Goal: Task Accomplishment & Management: Complete application form

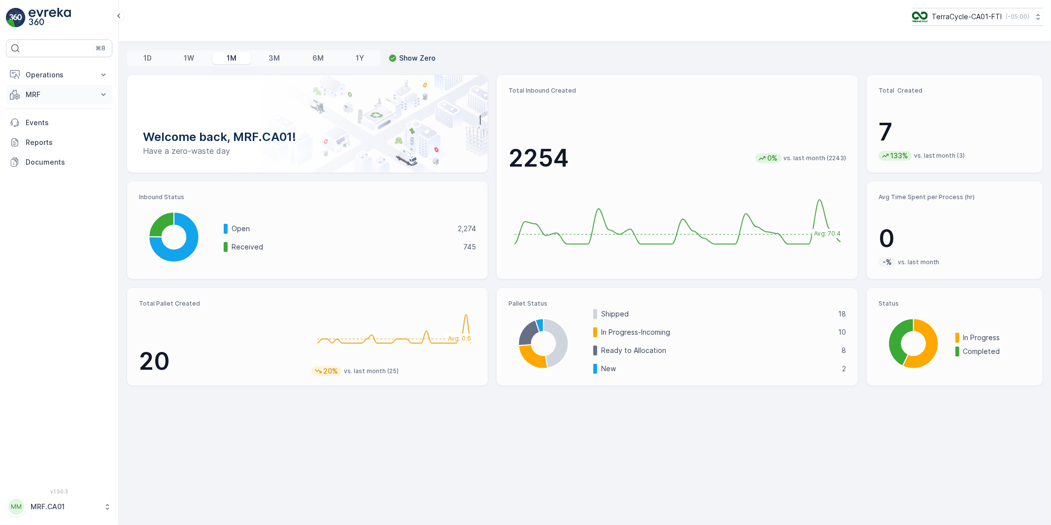
click at [36, 91] on p "MRF" at bounding box center [59, 95] width 67 height 10
click at [42, 165] on p "Outbound" at bounding box center [42, 167] width 34 height 10
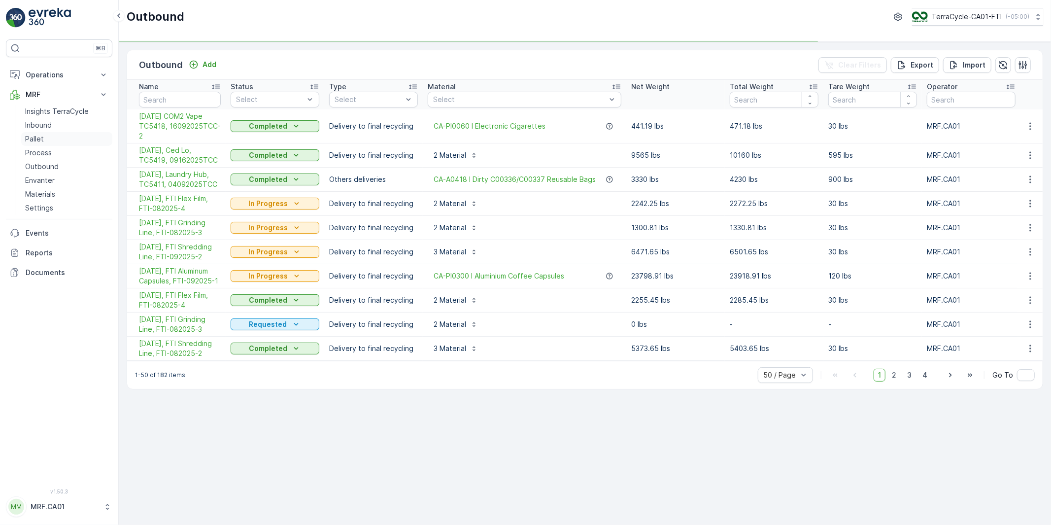
click at [39, 139] on p "Pallet" at bounding box center [34, 139] width 19 height 10
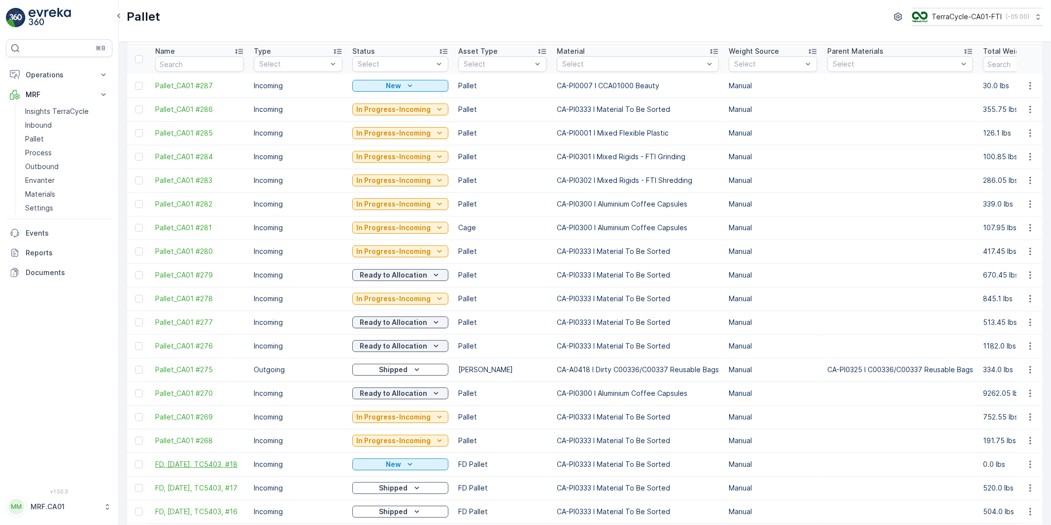
scroll to position [55, 0]
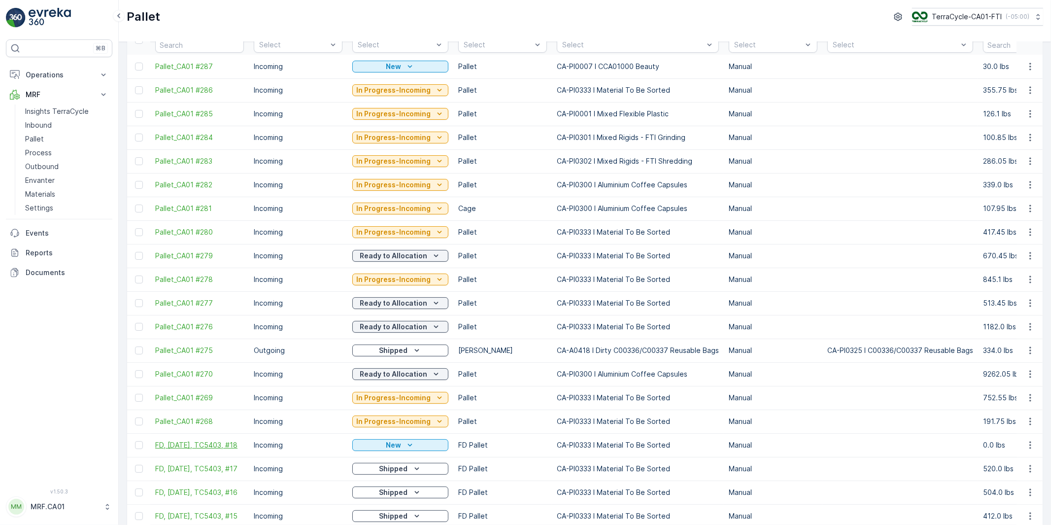
drag, startPoint x: 151, startPoint y: 440, endPoint x: 169, endPoint y: 451, distance: 21.7
click at [169, 451] on td "FD, Aug 27, 2025, TC5403, #18" at bounding box center [199, 445] width 99 height 24
copy span "FD, Aug 27, 2025, TC5403, #18"
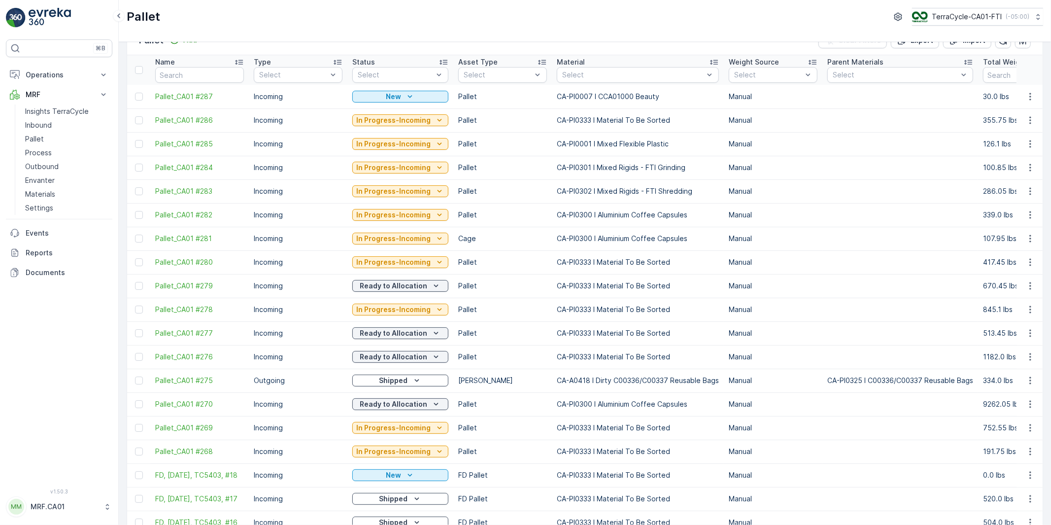
scroll to position [0, 0]
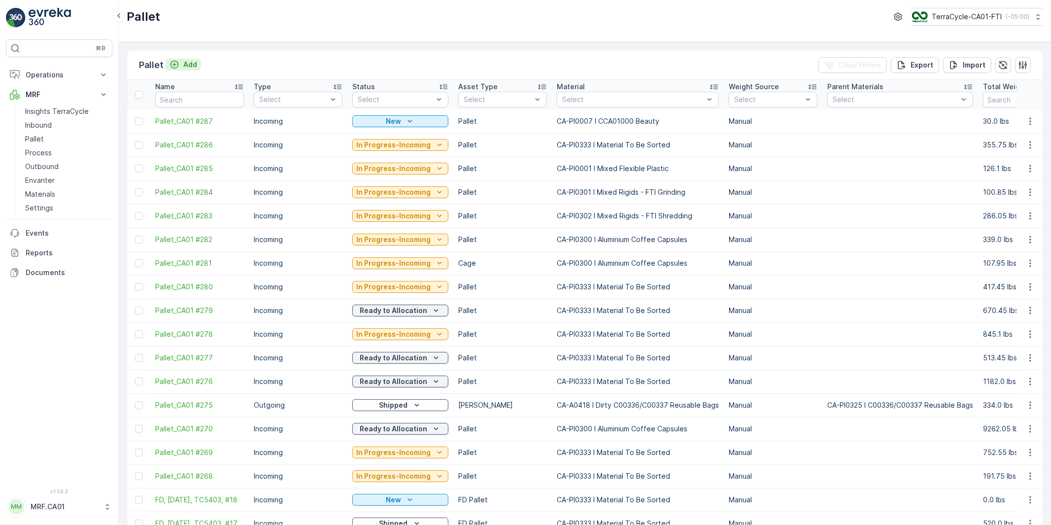
click at [189, 64] on p "Add" at bounding box center [190, 65] width 14 height 10
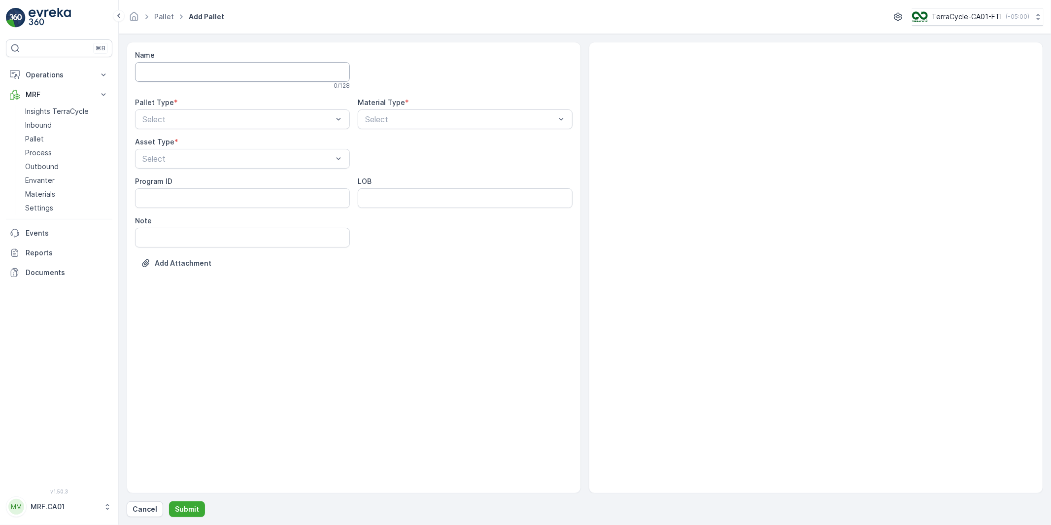
click at [195, 69] on input "Name" at bounding box center [242, 72] width 215 height 20
paste input "FD, Sep 17, 2025, TC5416, #1"
type input "FD, Sep 17, 2025, TC5416, #1"
click at [199, 114] on div "Select" at bounding box center [242, 121] width 215 height 20
click at [193, 141] on div "Incoming" at bounding box center [242, 145] width 203 height 9
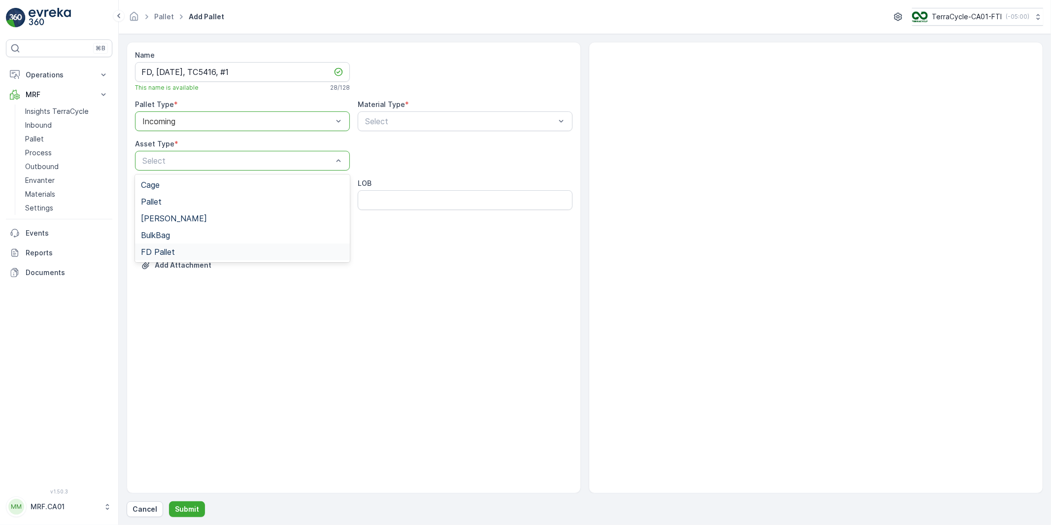
click at [167, 250] on span "FD Pallet" at bounding box center [158, 251] width 34 height 9
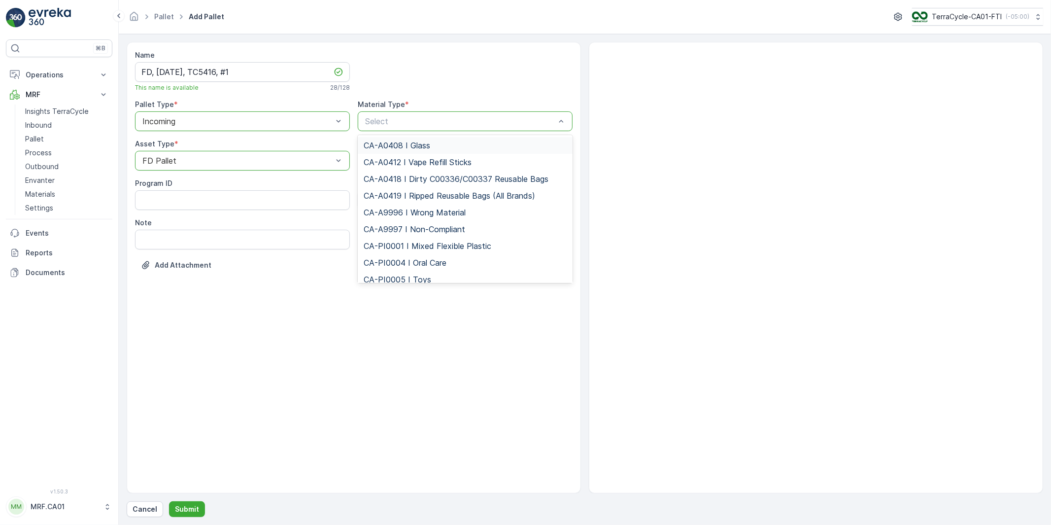
click at [417, 85] on div at bounding box center [465, 70] width 215 height 41
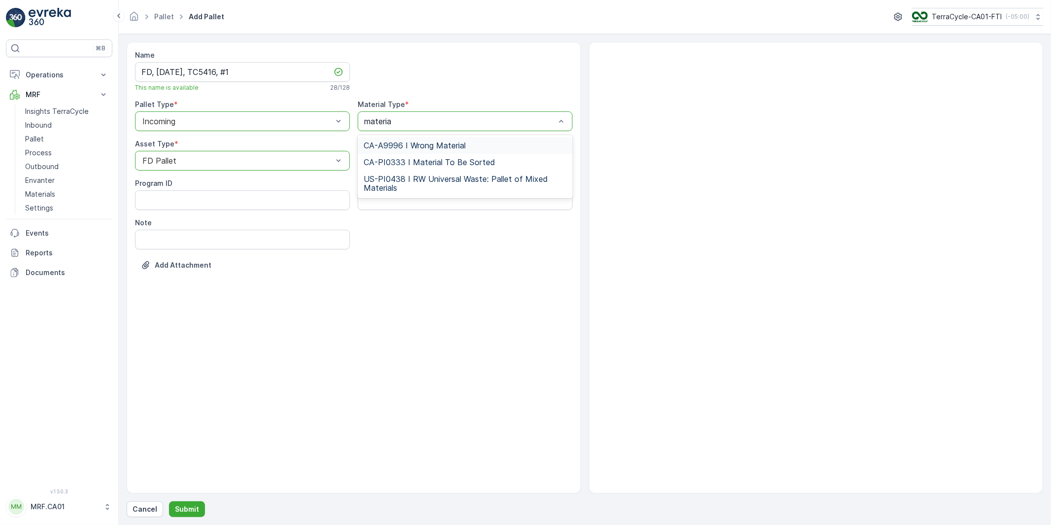
type input "material"
click at [408, 162] on span "CA-PI0333 I Material To Be Sorted" at bounding box center [430, 162] width 132 height 9
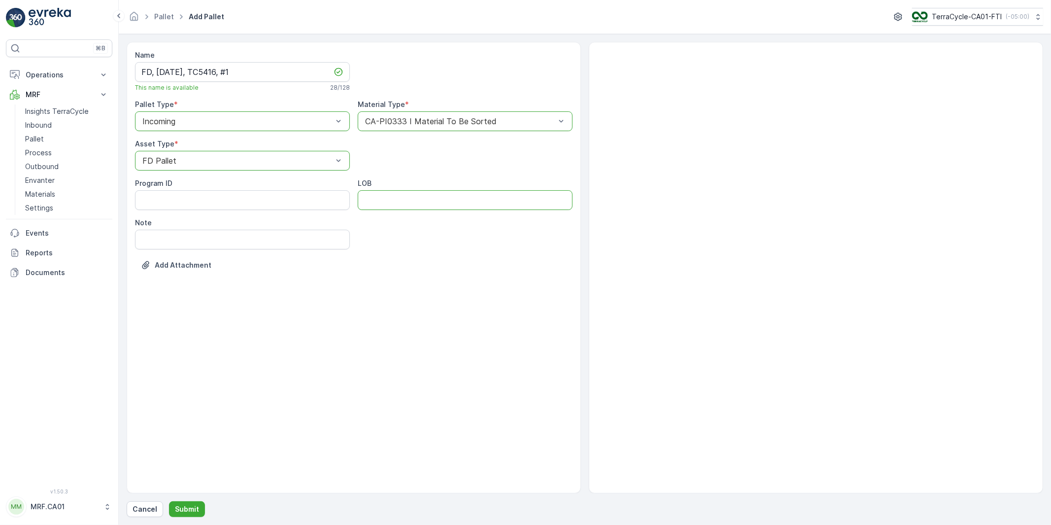
click at [378, 199] on input "LOB" at bounding box center [465, 200] width 215 height 20
type input "MATS"
click at [248, 243] on input "Note" at bounding box center [242, 240] width 215 height 20
drag, startPoint x: 236, startPoint y: 71, endPoint x: 208, endPoint y: 74, distance: 27.2
click at [208, 74] on input "FD, Sep 17, 2025, TC5416, #1" at bounding box center [242, 72] width 215 height 20
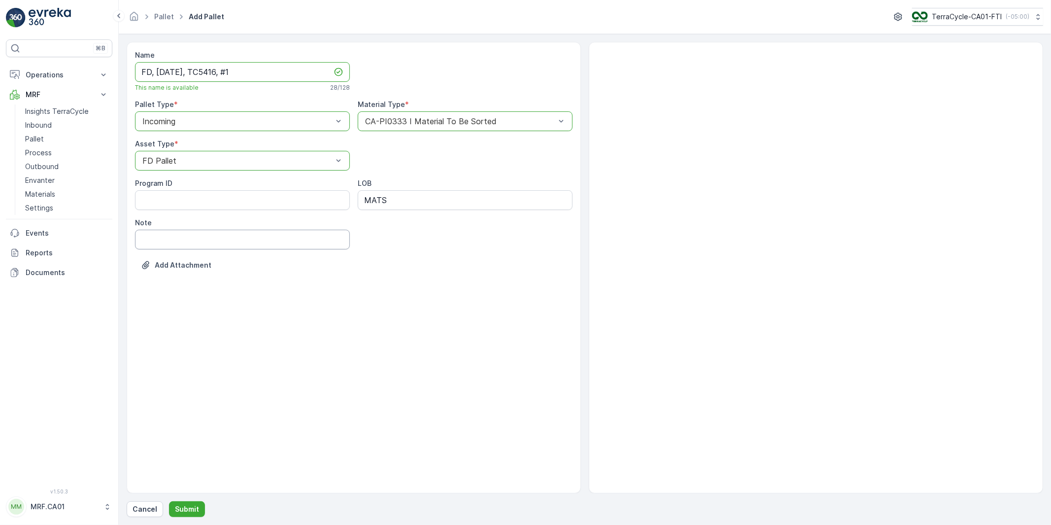
drag, startPoint x: 179, startPoint y: 235, endPoint x: 199, endPoint y: 235, distance: 19.7
click at [179, 235] on input "Note" at bounding box center [242, 240] width 215 height 20
paste input "TC5416"
type input "TC5416 - Canada Games Signage"
click at [183, 510] on p "Submit" at bounding box center [187, 509] width 24 height 10
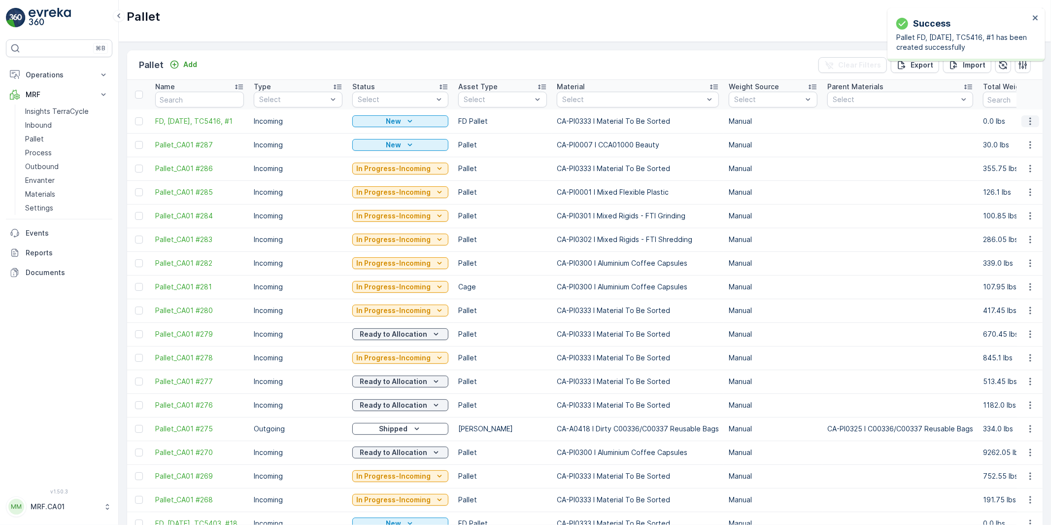
click at [1029, 119] on icon "button" at bounding box center [1029, 120] width 1 height 7
click at [1012, 163] on span "Duplicate Pallet" at bounding box center [1016, 164] width 52 height 10
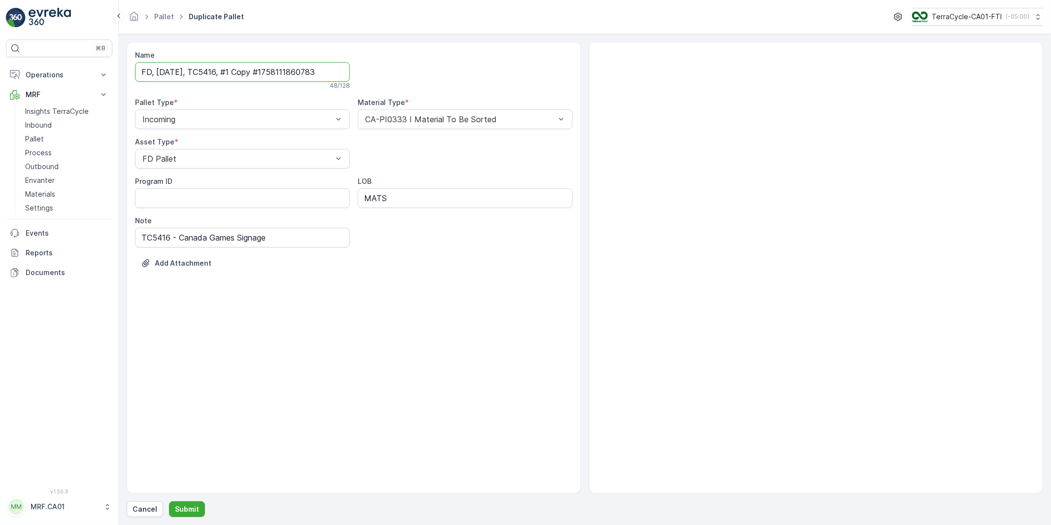
drag, startPoint x: 246, startPoint y: 72, endPoint x: 366, endPoint y: 77, distance: 119.3
click at [366, 77] on div "Name FD, Sep 17, 2025, TC5416, #1 Copy #1758111860783 48 / 128 Pallet Type * In…" at bounding box center [354, 166] width 438 height 233
type input "FD, Sep 17, 2025, TC5416, #2"
click at [193, 509] on p "Submit" at bounding box center [187, 509] width 24 height 10
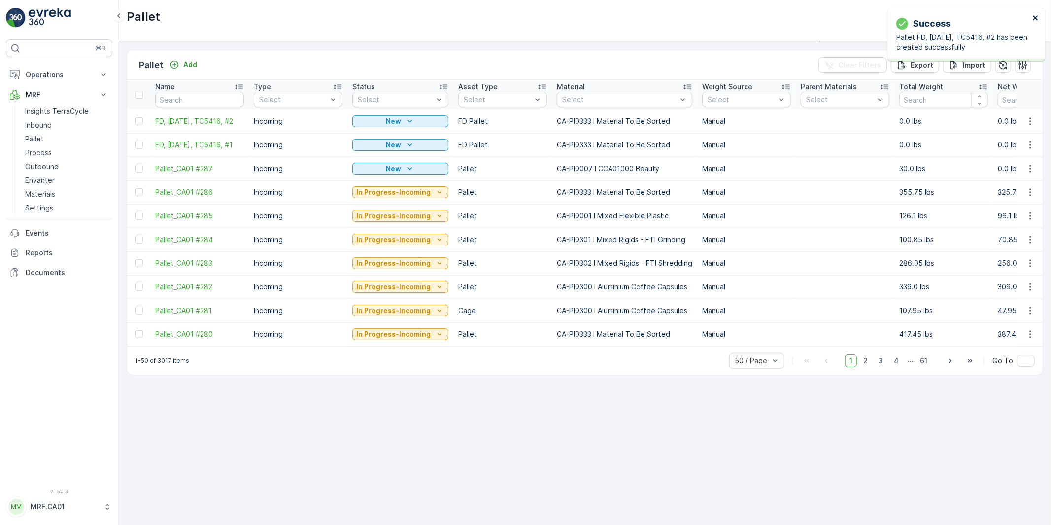
click at [1036, 16] on icon "close" at bounding box center [1035, 18] width 7 height 8
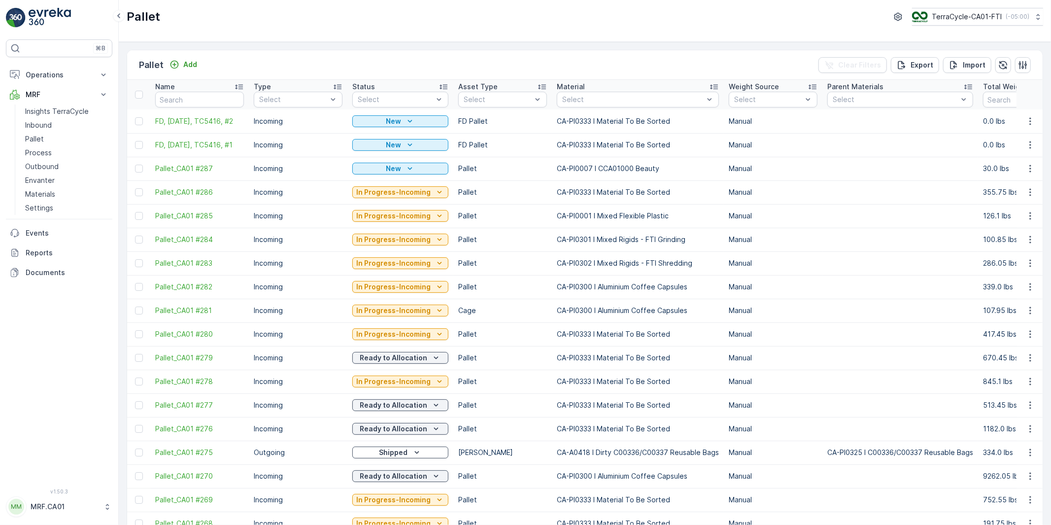
click at [1030, 120] on icon "button" at bounding box center [1030, 121] width 10 height 10
click at [1013, 163] on span "Duplicate Pallet" at bounding box center [1016, 164] width 52 height 10
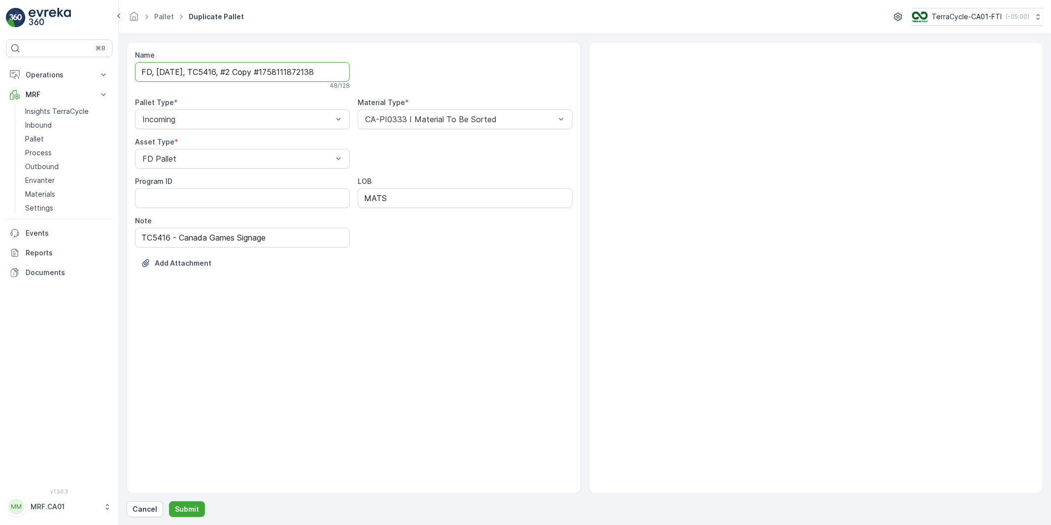
drag, startPoint x: 246, startPoint y: 72, endPoint x: 360, endPoint y: 71, distance: 113.3
click at [360, 71] on div "Name FD, Sep 17, 2025, TC5416, #2 Copy #1758111872138 48 / 128 Pallet Type * In…" at bounding box center [354, 166] width 438 height 233
type input "FD, Sep 17, 2025, TC5416, #3"
click at [190, 510] on p "Submit" at bounding box center [187, 509] width 24 height 10
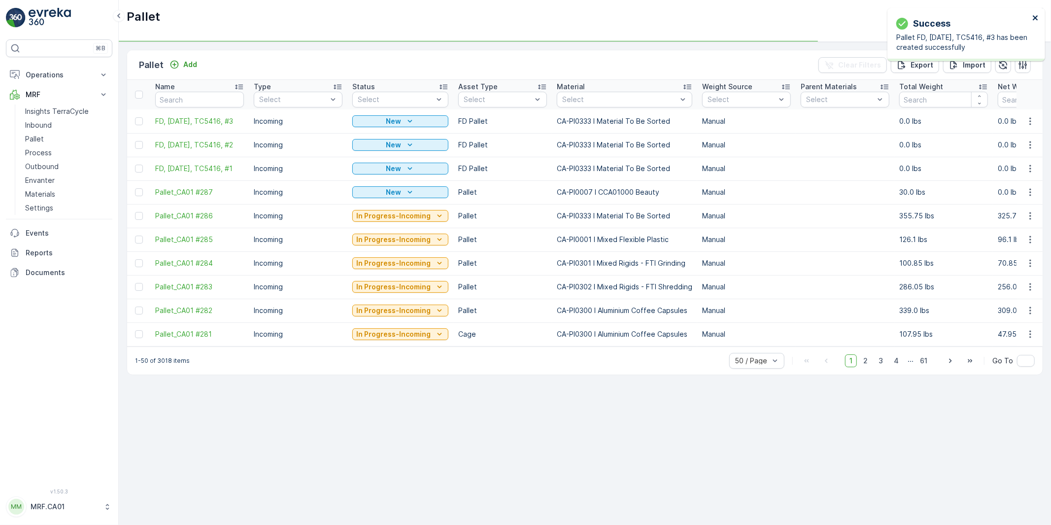
click at [1037, 16] on icon "close" at bounding box center [1035, 17] width 5 height 5
click at [1031, 121] on icon "button" at bounding box center [1030, 121] width 10 height 10
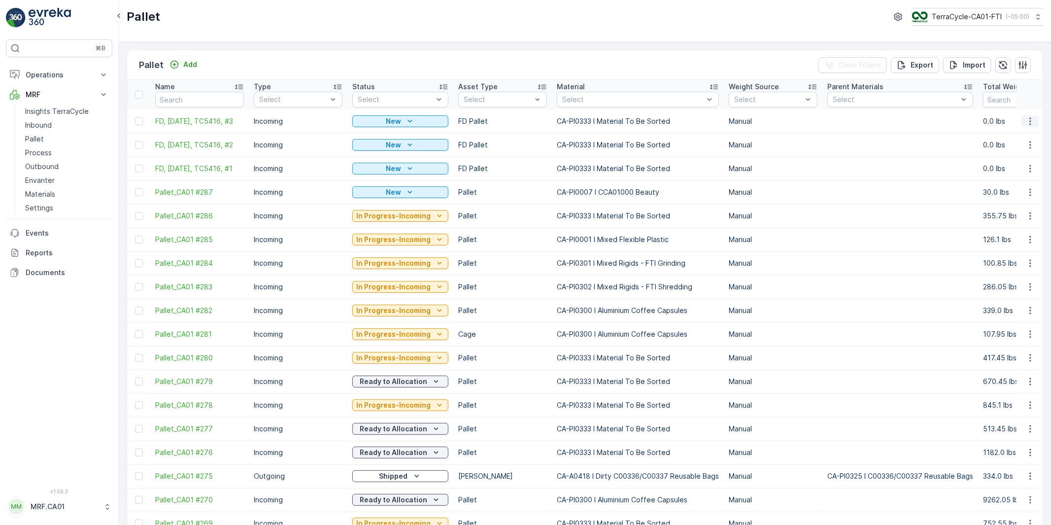
click at [1027, 121] on icon "button" at bounding box center [1030, 121] width 10 height 10
click at [1016, 163] on span "Duplicate Pallet" at bounding box center [1016, 164] width 52 height 10
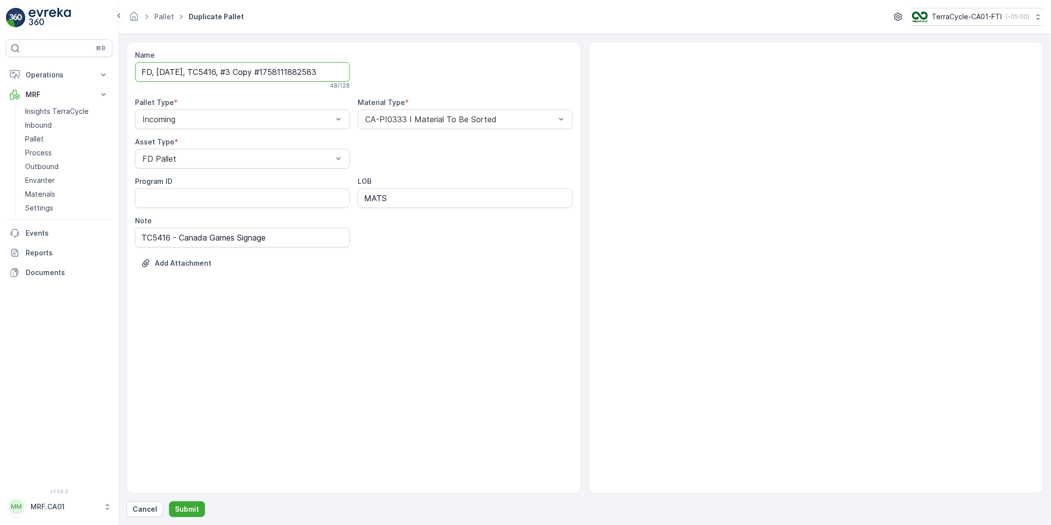
drag, startPoint x: 245, startPoint y: 71, endPoint x: 425, endPoint y: 74, distance: 179.9
click at [425, 74] on div "Name FD, Sep 17, 2025, TC5416, #3 Copy #1758111882583 48 / 128 Pallet Type * In…" at bounding box center [354, 166] width 438 height 233
type input "FD, Sep 17, 2025, TC5416, #4"
click at [186, 509] on p "Submit" at bounding box center [187, 509] width 24 height 10
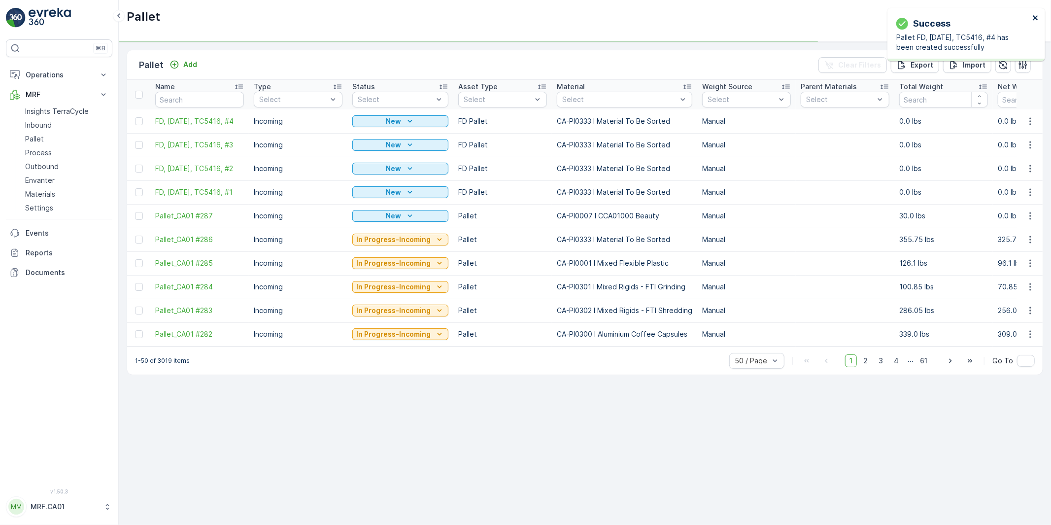
click at [1035, 16] on icon "close" at bounding box center [1035, 18] width 7 height 8
click at [1031, 121] on icon "button" at bounding box center [1030, 121] width 10 height 10
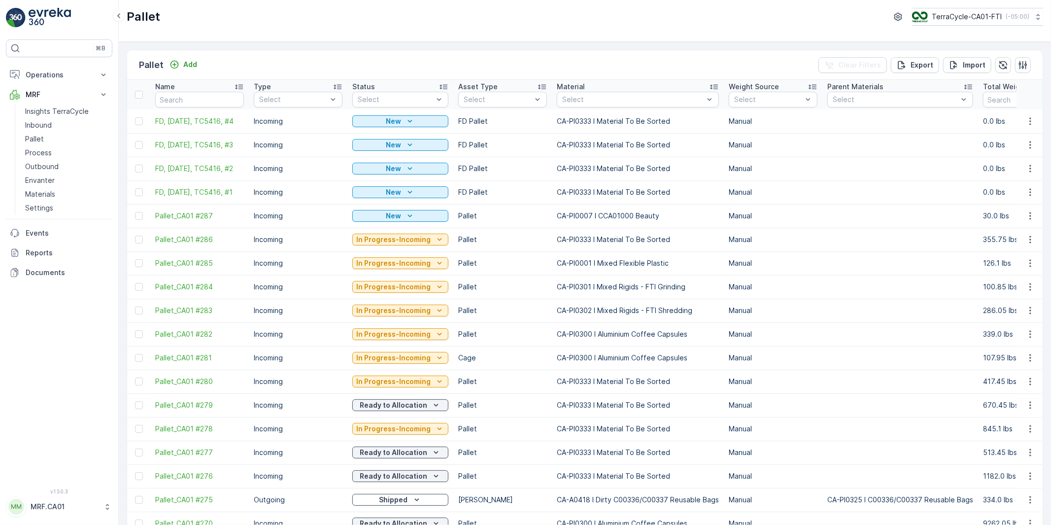
click at [1008, 163] on td "0.0 lbs" at bounding box center [1027, 169] width 99 height 24
click at [1026, 122] on icon "button" at bounding box center [1030, 121] width 10 height 10
click at [1010, 164] on span "Duplicate Pallet" at bounding box center [1016, 164] width 52 height 10
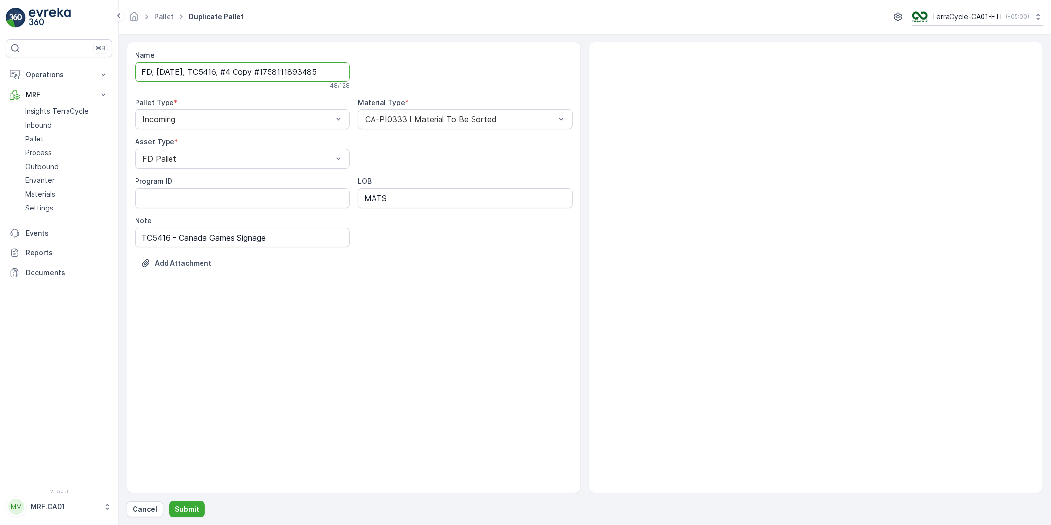
drag, startPoint x: 247, startPoint y: 73, endPoint x: 417, endPoint y: 66, distance: 169.7
click at [417, 66] on div "Name FD, Sep 17, 2025, TC5416, #4 Copy #1758111893485 48 / 128 Pallet Type * In…" at bounding box center [354, 166] width 438 height 233
type input "FD, Sep 17, 2025, TC5416, #5"
click at [184, 509] on p "Submit" at bounding box center [187, 509] width 24 height 10
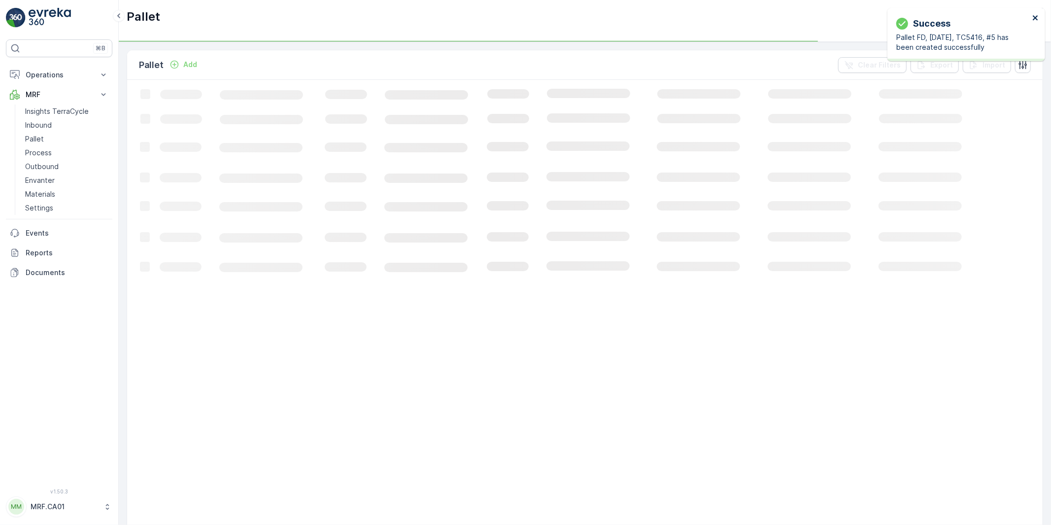
click at [1036, 16] on icon "close" at bounding box center [1035, 17] width 5 height 5
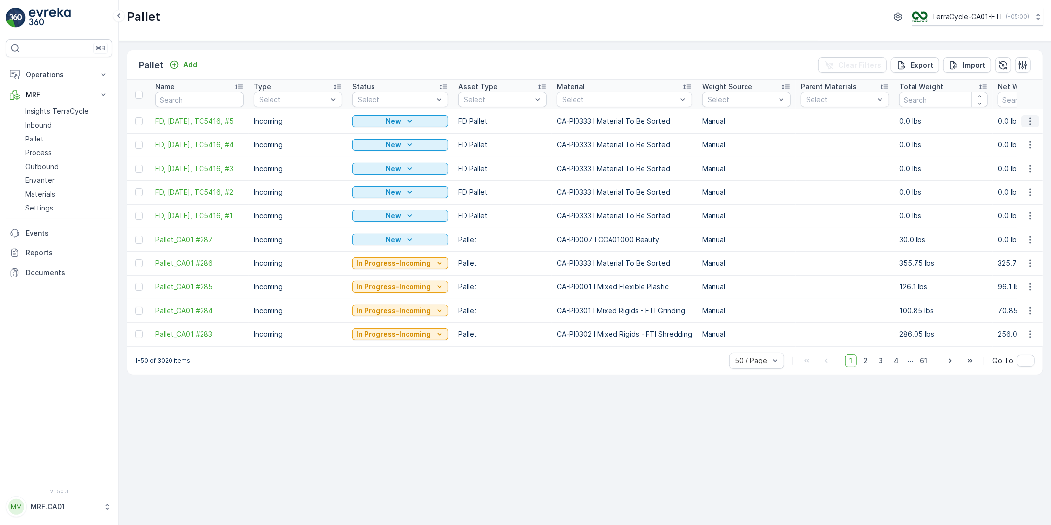
click at [1031, 119] on icon "button" at bounding box center [1030, 121] width 10 height 10
click at [993, 164] on td "0.0 lbs" at bounding box center [943, 169] width 99 height 24
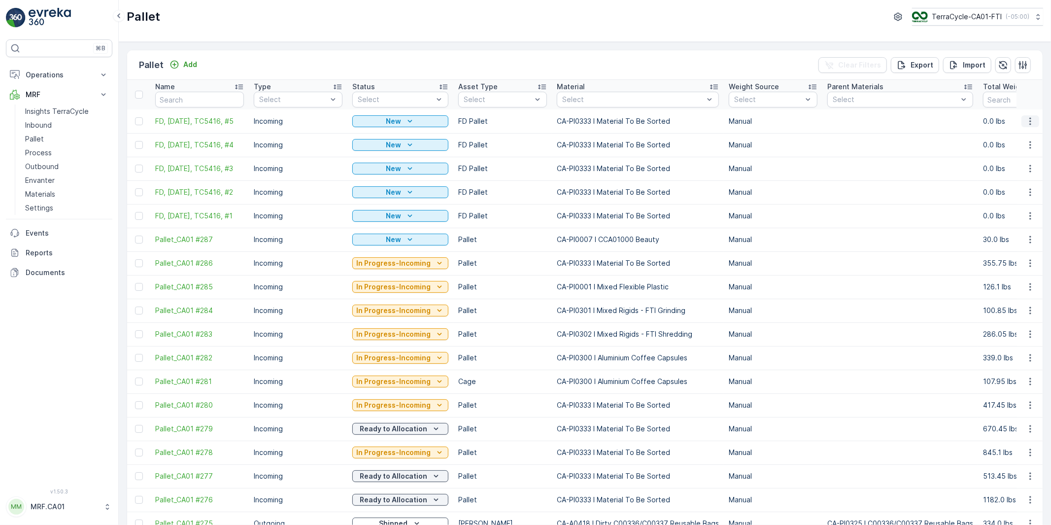
click at [1029, 121] on icon "button" at bounding box center [1029, 120] width 1 height 7
click at [1011, 160] on span "Duplicate Pallet" at bounding box center [1016, 164] width 52 height 10
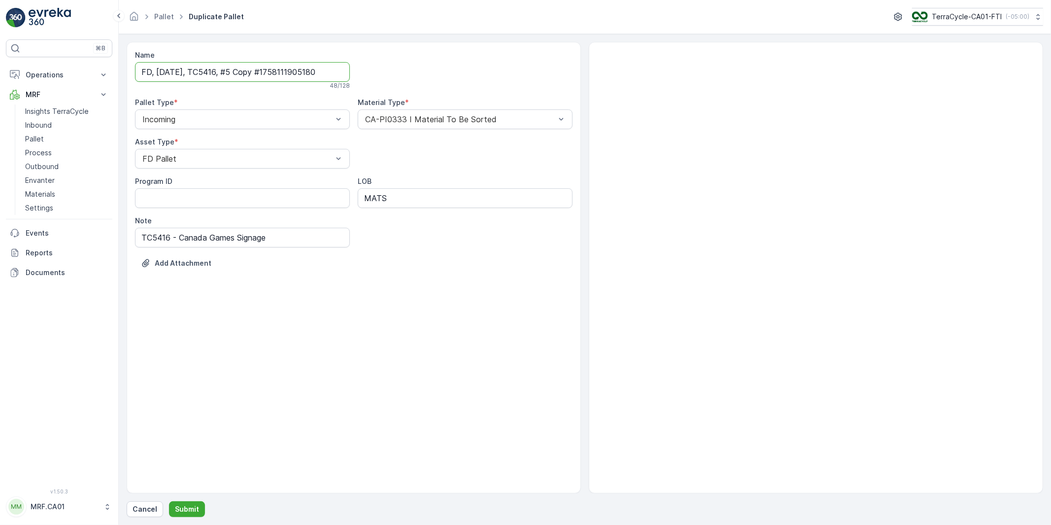
drag, startPoint x: 244, startPoint y: 73, endPoint x: 434, endPoint y: 77, distance: 190.3
click at [434, 74] on div "Name FD, Sep 17, 2025, TC5416, #5 Copy #1758111905180 48 / 128 Pallet Type * In…" at bounding box center [354, 166] width 438 height 233
type input "FD, Sep 17, 2025, TC5416, #6"
click at [194, 508] on p "Submit" at bounding box center [187, 509] width 24 height 10
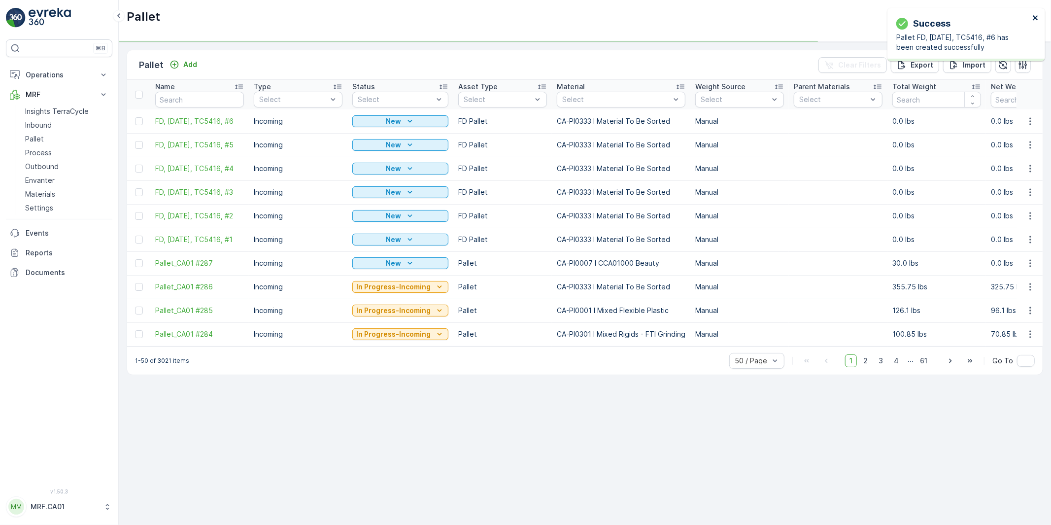
click at [1036, 17] on icon "close" at bounding box center [1035, 17] width 5 height 5
click at [1032, 120] on icon "button" at bounding box center [1030, 121] width 10 height 10
click at [1018, 163] on span "Duplicate Pallet" at bounding box center [1016, 164] width 52 height 10
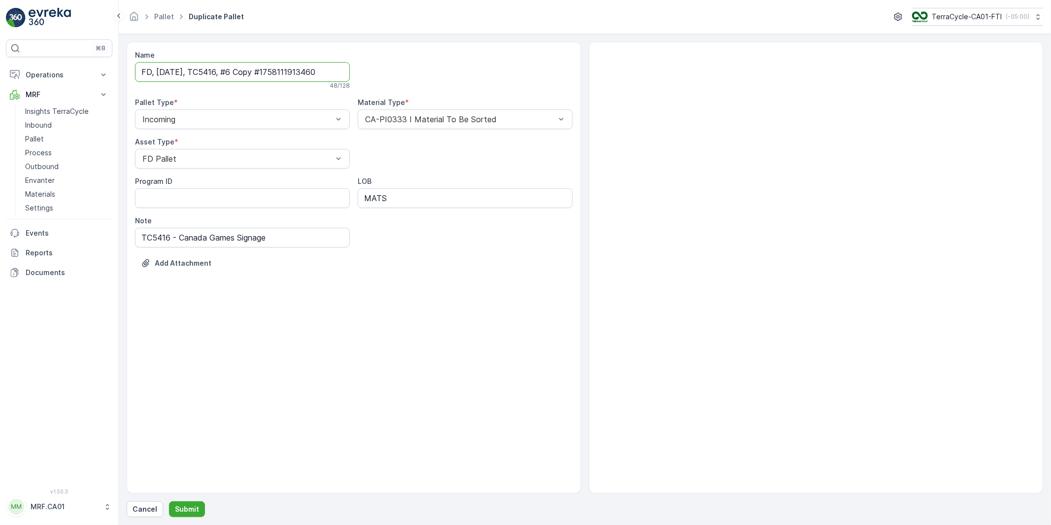
drag, startPoint x: 245, startPoint y: 74, endPoint x: 439, endPoint y: 76, distance: 194.2
click at [439, 75] on div "Name FD, Sep 17, 2025, TC5416, #6 Copy #1758111913460 48 / 128 Pallet Type * In…" at bounding box center [354, 166] width 438 height 233
type input "FD, Sep 17, 2025, TC5416, #7"
click at [179, 504] on p "Submit" at bounding box center [187, 509] width 24 height 10
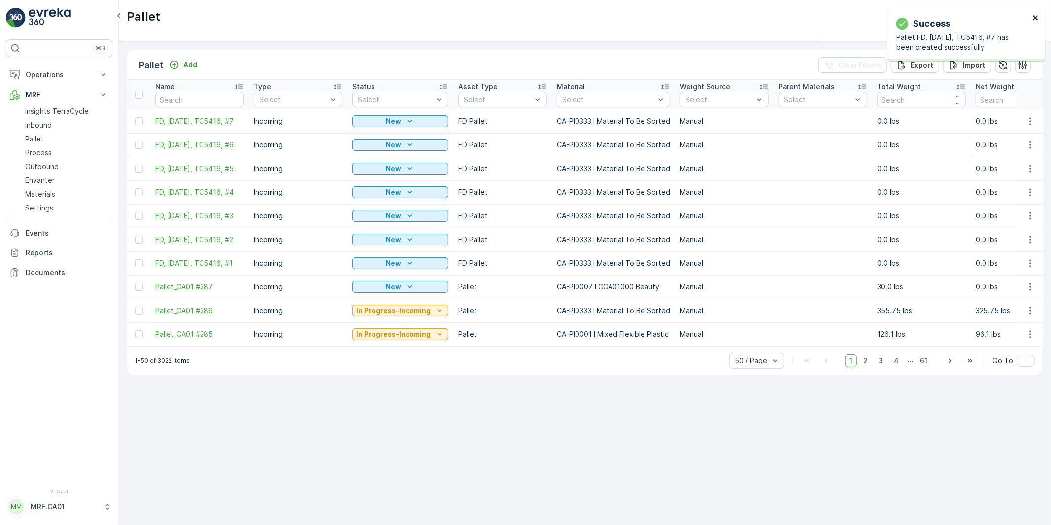
click at [1035, 15] on icon "close" at bounding box center [1035, 18] width 7 height 8
click at [1031, 121] on icon "button" at bounding box center [1029, 120] width 1 height 7
click at [1011, 163] on span "Duplicate Pallet" at bounding box center [1016, 164] width 52 height 10
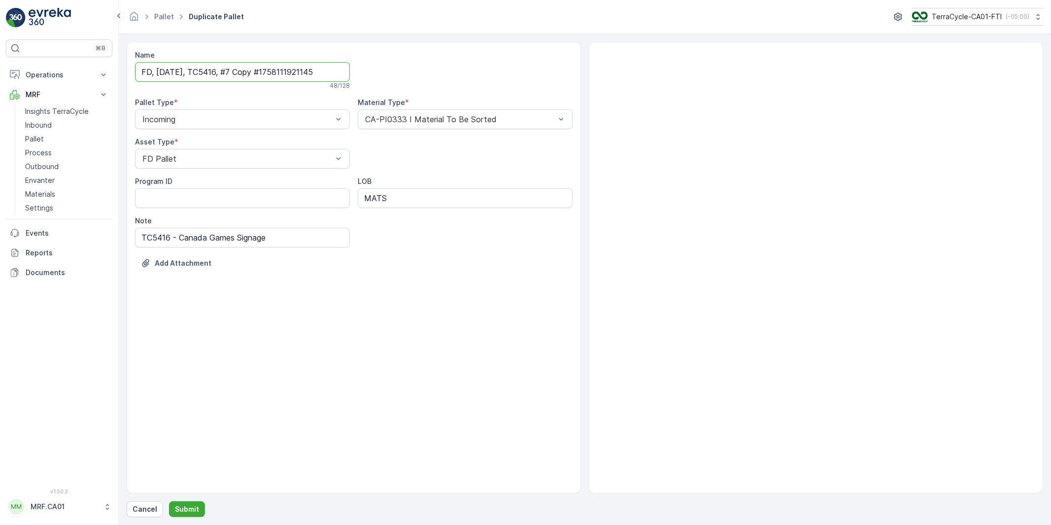
drag, startPoint x: 245, startPoint y: 71, endPoint x: 448, endPoint y: 80, distance: 203.7
click at [448, 77] on div "Name FD, Sep 17, 2025, TC5416, #7 Copy #1758111921145 48 / 128 Pallet Type * In…" at bounding box center [354, 166] width 438 height 233
type input "FD, Sep 17, 2025, TC5416, #8"
click at [190, 505] on p "Submit" at bounding box center [187, 509] width 24 height 10
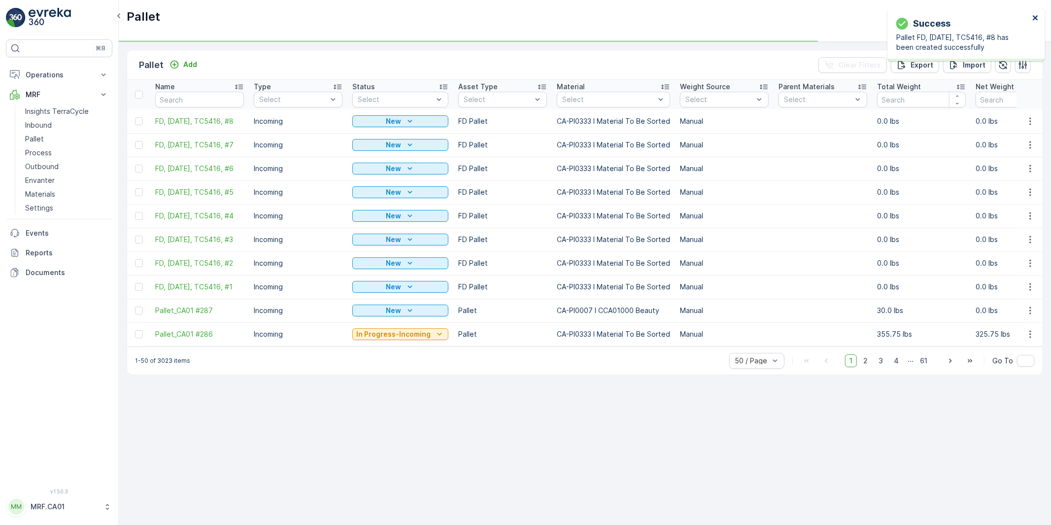
click at [1033, 18] on icon "close" at bounding box center [1035, 18] width 7 height 8
click at [1032, 118] on icon "button" at bounding box center [1030, 121] width 10 height 10
click at [1018, 164] on td at bounding box center [1030, 169] width 27 height 24
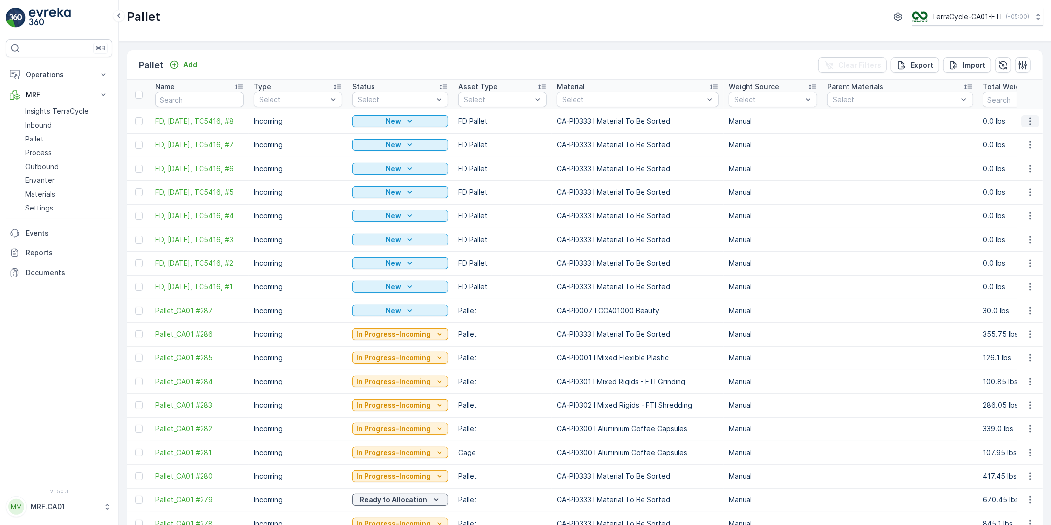
click at [1031, 117] on icon "button" at bounding box center [1030, 121] width 10 height 10
click at [1011, 164] on span "Duplicate Pallet" at bounding box center [1016, 164] width 52 height 10
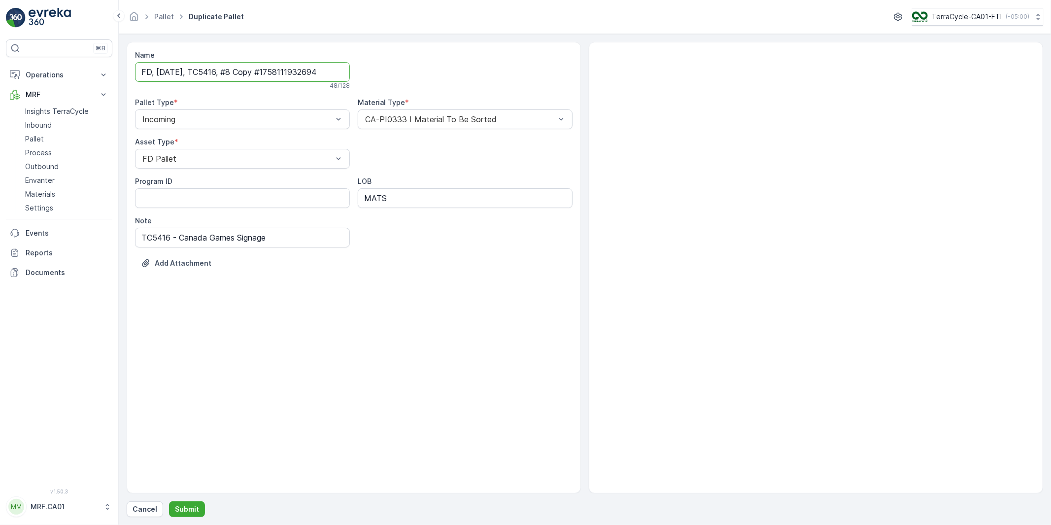
drag, startPoint x: 245, startPoint y: 72, endPoint x: 406, endPoint y: 73, distance: 160.6
click at [406, 73] on div "Name FD, Sep 17, 2025, TC5416, #8 Copy #1758111932694 48 / 128 Pallet Type * In…" at bounding box center [354, 166] width 438 height 233
type input "FD, Sep 17, 2025, TC5416, #9"
click at [180, 507] on p "Submit" at bounding box center [187, 509] width 24 height 10
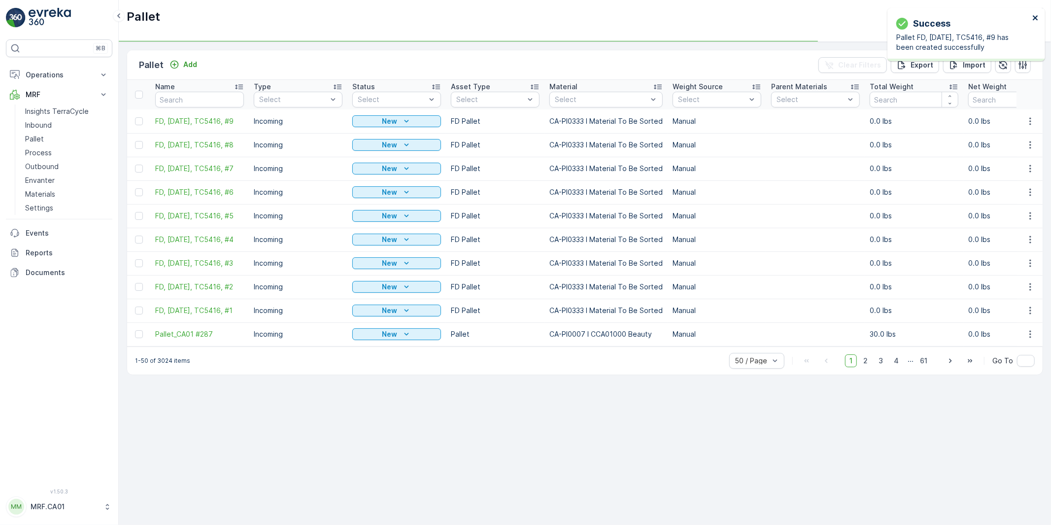
click at [1037, 17] on icon "close" at bounding box center [1035, 18] width 7 height 8
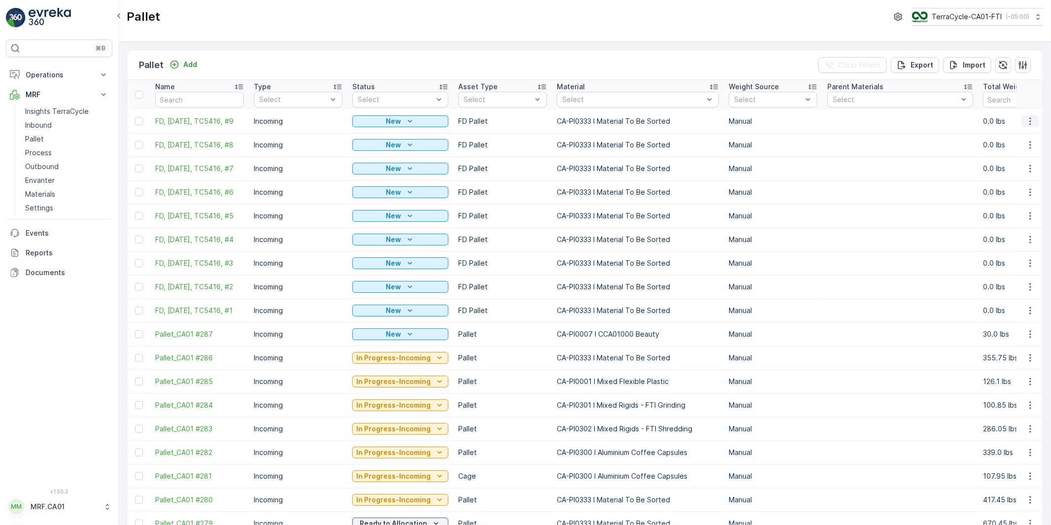
click at [1030, 120] on icon "button" at bounding box center [1030, 121] width 10 height 10
click at [1011, 165] on span "Duplicate Pallet" at bounding box center [1016, 164] width 52 height 10
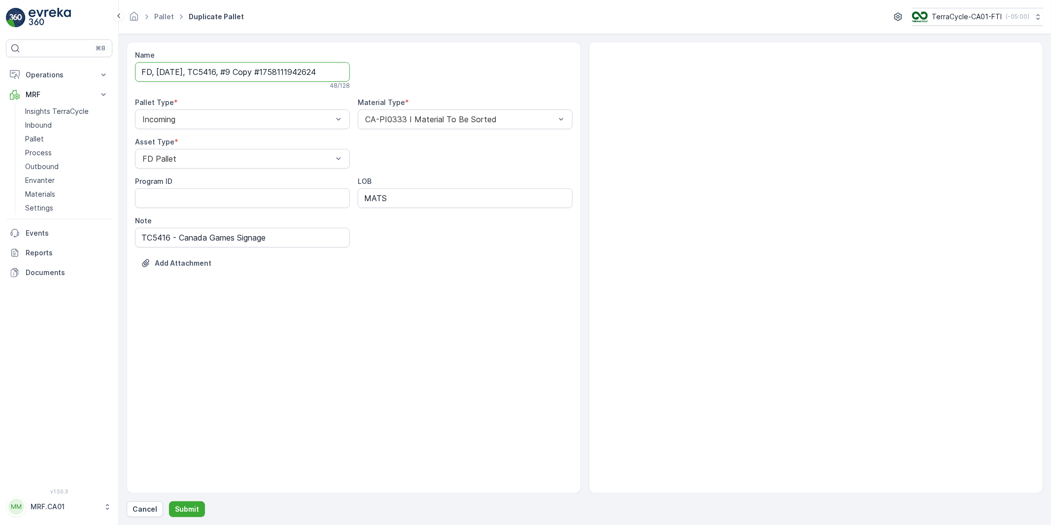
drag, startPoint x: 245, startPoint y: 72, endPoint x: 456, endPoint y: 60, distance: 211.2
click at [456, 60] on div "Name FD, Sep 17, 2025, TC5416, #9 Copy #1758111942624 48 / 128 Pallet Type * In…" at bounding box center [354, 166] width 438 height 233
type input "FD, Sep 17, 2025, TC5416, #10"
click at [169, 501] on button "Submit" at bounding box center [187, 509] width 36 height 16
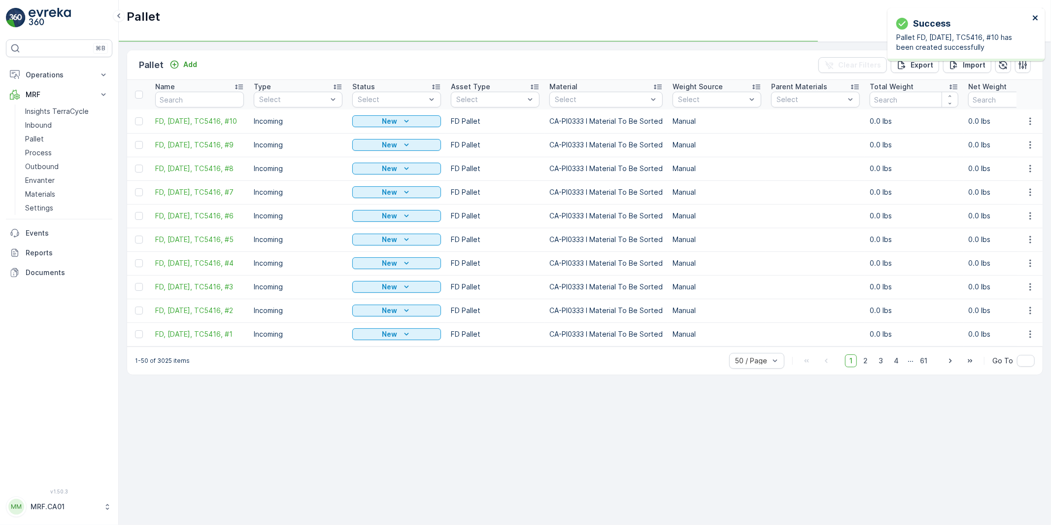
click at [1036, 18] on icon "close" at bounding box center [1035, 17] width 5 height 5
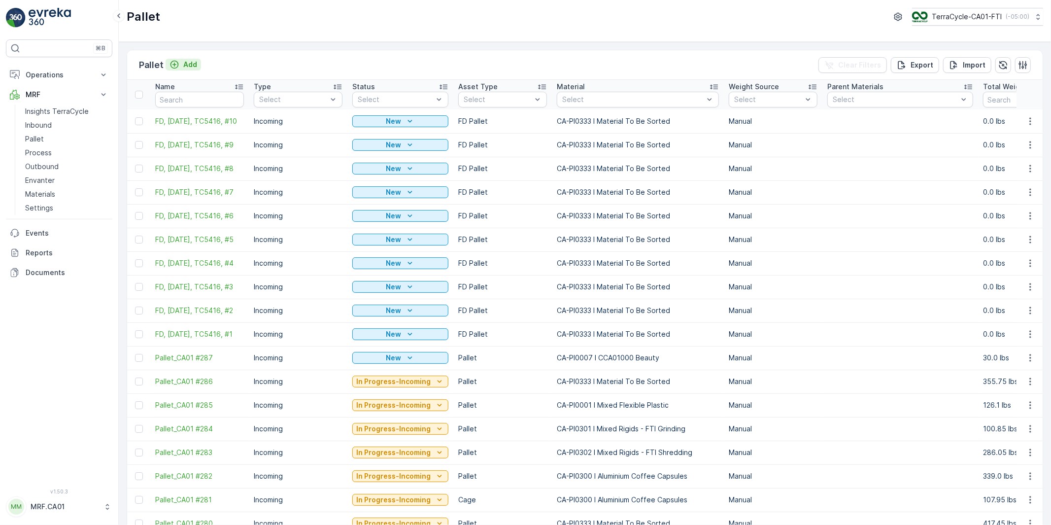
click at [188, 66] on p "Add" at bounding box center [190, 65] width 14 height 10
drag, startPoint x: 151, startPoint y: 117, endPoint x: 167, endPoint y: 125, distance: 17.9
click at [167, 125] on td "FD, Sep 17, 2025, TC5416, #10" at bounding box center [199, 121] width 99 height 24
copy span "FD, Sep 17, 2025, TC5416, #10"
click at [213, 119] on span "FD, Sep 17, 2025, TC5416, #10" at bounding box center [199, 121] width 89 height 10
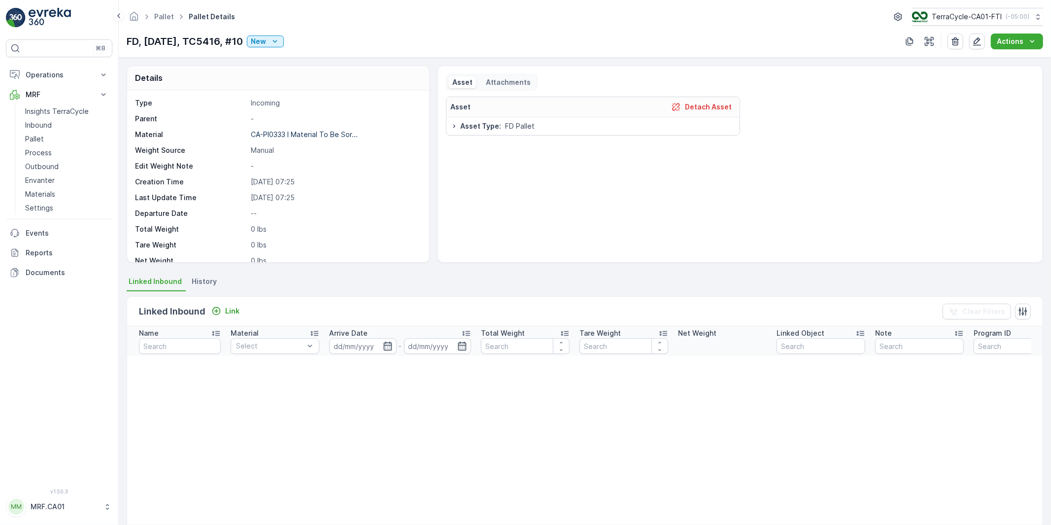
drag, startPoint x: 125, startPoint y: 40, endPoint x: 269, endPoint y: 42, distance: 143.9
click at [269, 42] on div "Pallet Pallet Details TerraCycle-CA01-FTI ( -05:00 ) FD, Sep 17, 2025, TC5416, …" at bounding box center [585, 29] width 932 height 58
copy p "FD, Sep 17, 2025, TC5416, #10"
click at [38, 139] on p "Pallet" at bounding box center [34, 139] width 19 height 10
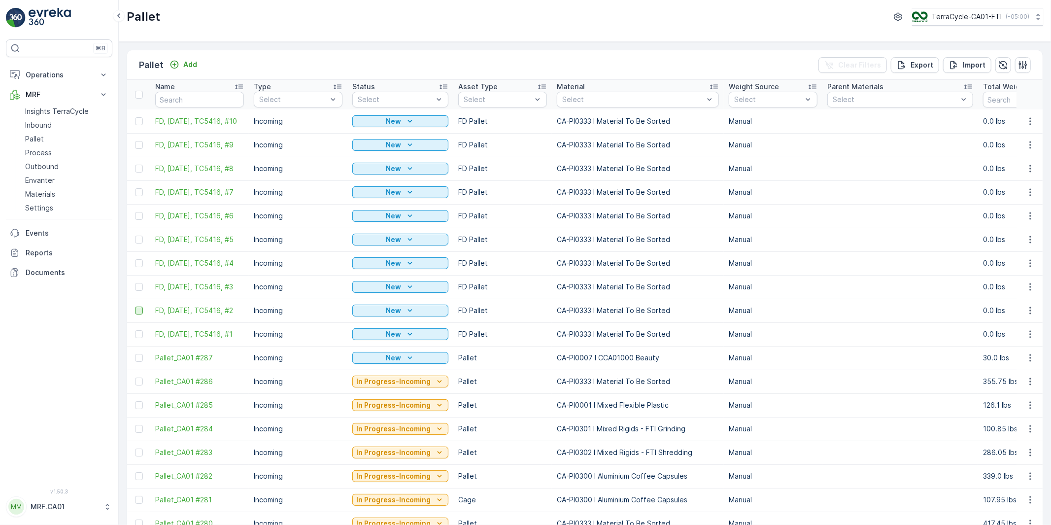
click at [138, 314] on div at bounding box center [139, 311] width 8 height 8
click at [135, 307] on input "checkbox" at bounding box center [135, 307] width 0 height 0
click at [138, 291] on div at bounding box center [139, 287] width 8 height 8
click at [135, 283] on input "checkbox" at bounding box center [135, 283] width 0 height 0
click at [1019, 62] on p "Delete" at bounding box center [1019, 65] width 24 height 10
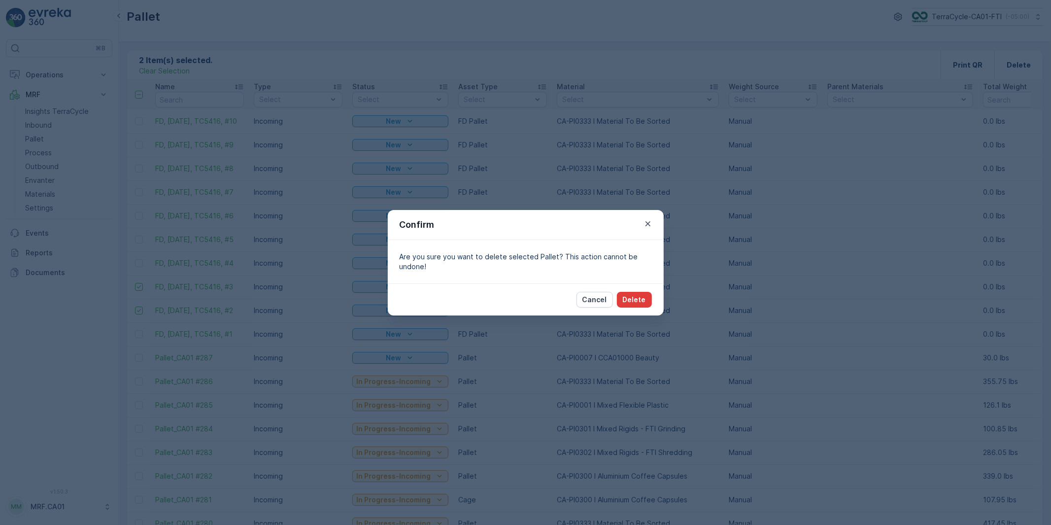
click at [629, 296] on p "Delete" at bounding box center [634, 300] width 23 height 10
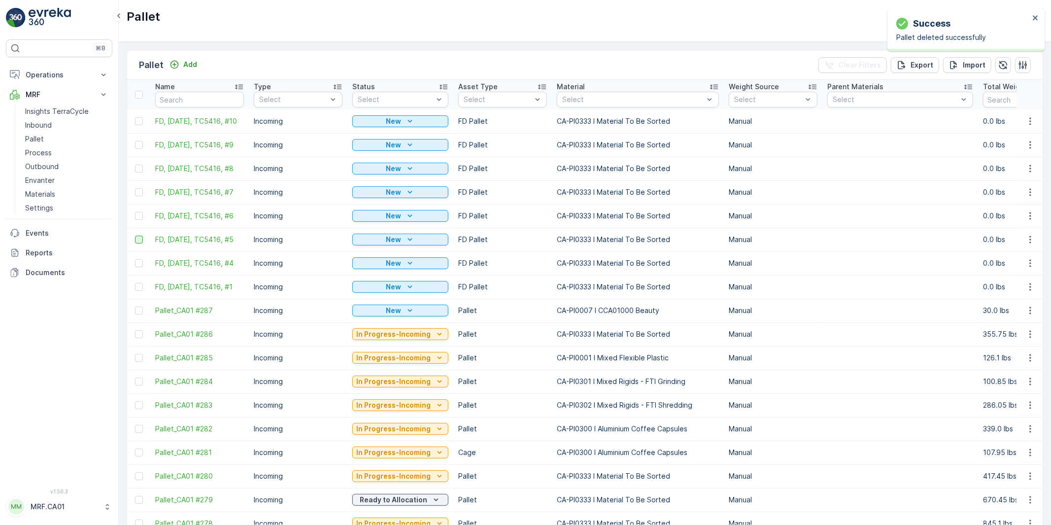
drag, startPoint x: 138, startPoint y: 268, endPoint x: 139, endPoint y: 243, distance: 24.7
click at [138, 267] on div at bounding box center [139, 263] width 8 height 8
click at [135, 259] on input "checkbox" at bounding box center [135, 259] width 0 height 0
click at [139, 243] on div at bounding box center [139, 240] width 8 height 8
click at [135, 236] on input "checkbox" at bounding box center [135, 236] width 0 height 0
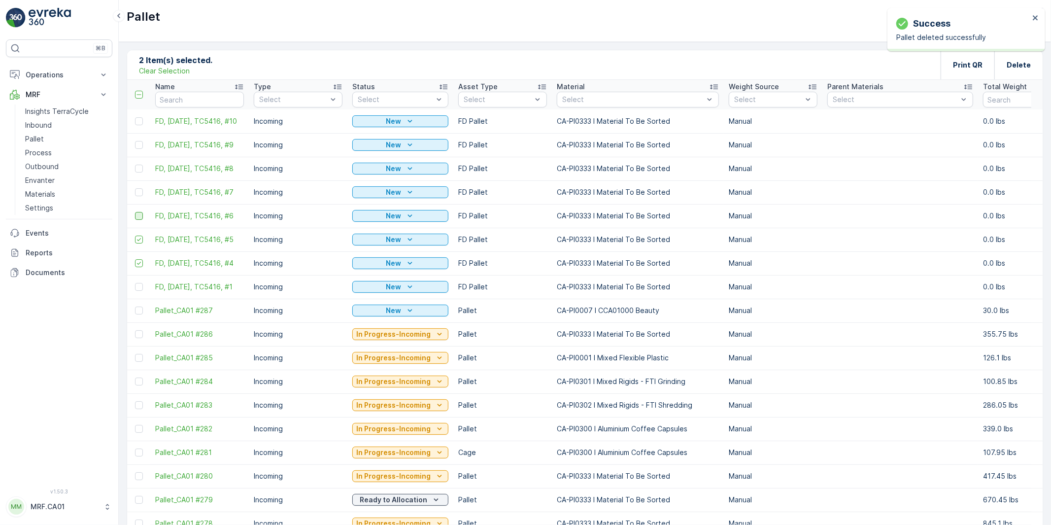
click at [139, 219] on div at bounding box center [139, 216] width 8 height 8
click at [135, 212] on input "checkbox" at bounding box center [135, 212] width 0 height 0
click at [139, 195] on div at bounding box center [139, 192] width 8 height 8
click at [135, 188] on input "checkbox" at bounding box center [135, 188] width 0 height 0
drag, startPoint x: 138, startPoint y: 171, endPoint x: 139, endPoint y: 152, distance: 19.2
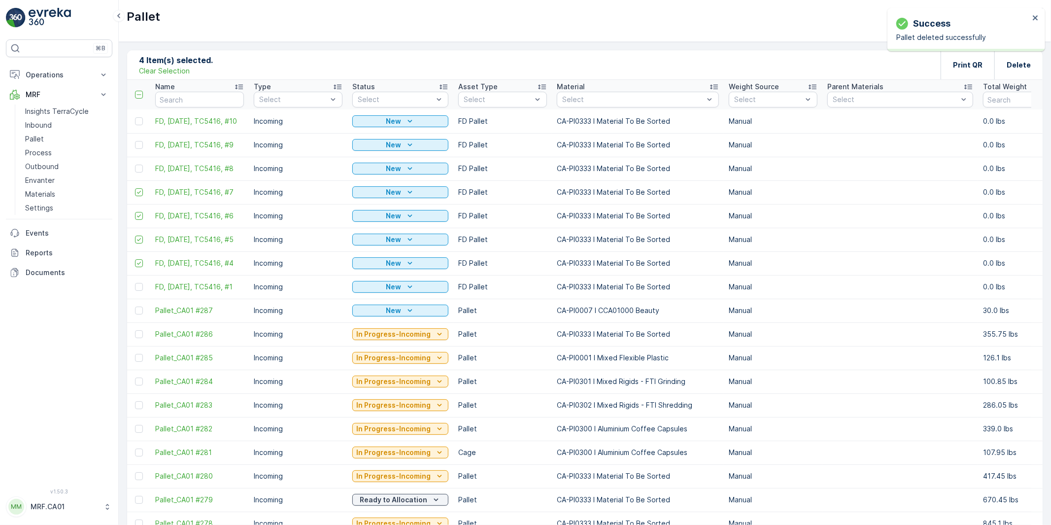
click at [138, 171] on div at bounding box center [139, 169] width 8 height 8
click at [135, 165] on input "checkbox" at bounding box center [135, 165] width 0 height 0
drag, startPoint x: 140, startPoint y: 146, endPoint x: 142, endPoint y: 111, distance: 34.6
click at [140, 145] on div at bounding box center [139, 145] width 8 height 8
click at [135, 141] on input "checkbox" at bounding box center [135, 141] width 0 height 0
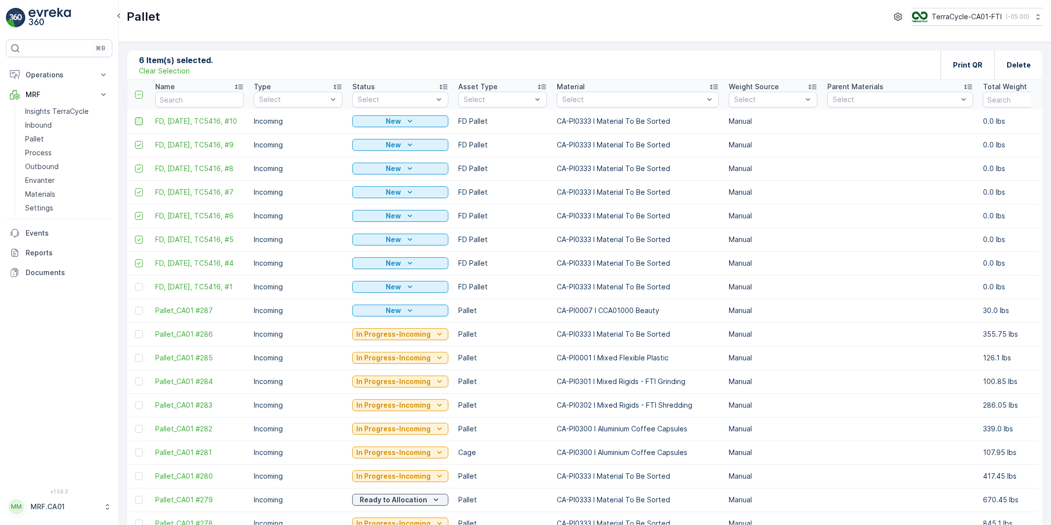
click at [140, 120] on div at bounding box center [139, 121] width 8 height 8
click at [135, 117] on input "checkbox" at bounding box center [135, 117] width 0 height 0
click at [1018, 63] on p "Delete" at bounding box center [1019, 65] width 24 height 10
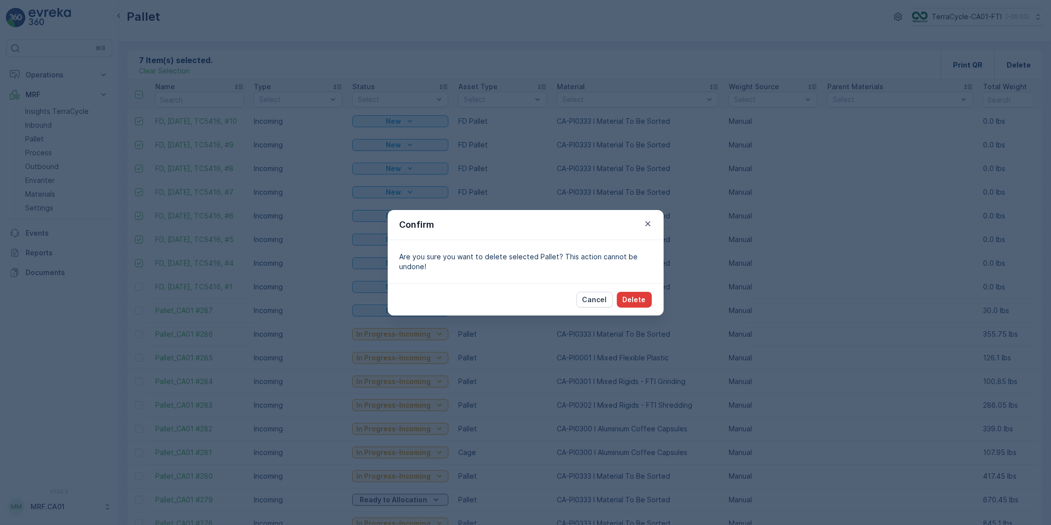
click at [635, 297] on p "Delete" at bounding box center [634, 300] width 23 height 10
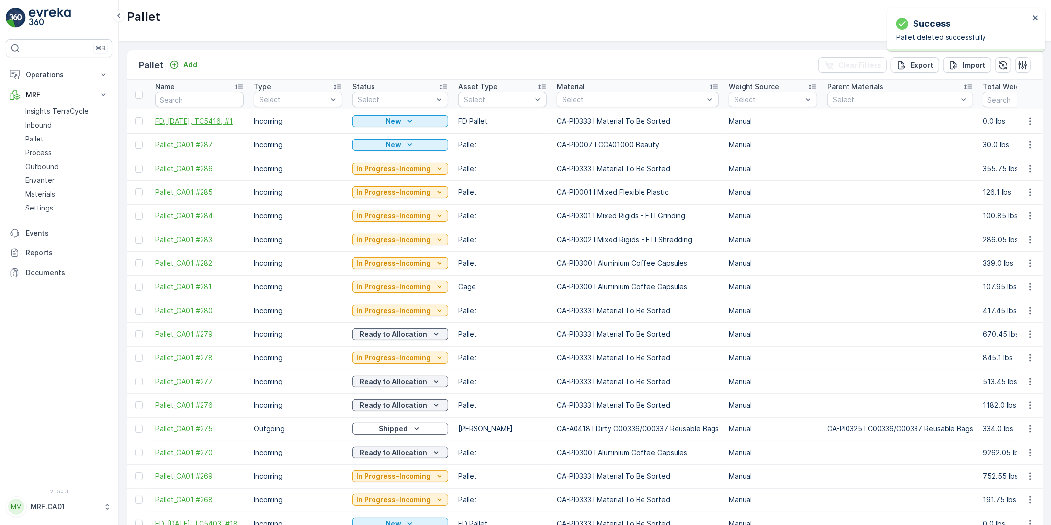
click at [209, 116] on span "FD, Sep 17, 2025, TC5416, #1" at bounding box center [199, 121] width 89 height 10
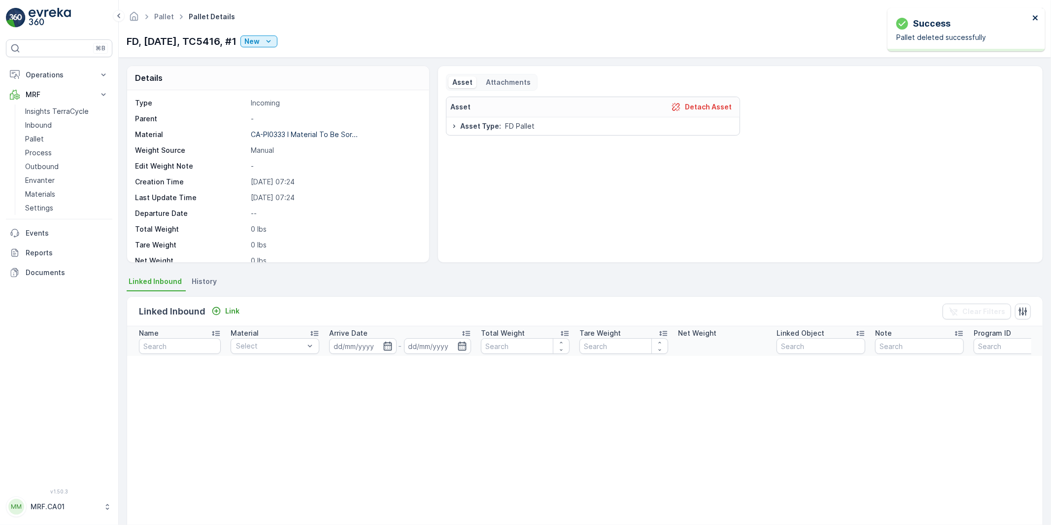
click at [1033, 15] on icon "close" at bounding box center [1035, 17] width 5 height 5
click at [981, 40] on icon "button" at bounding box center [977, 41] width 8 height 8
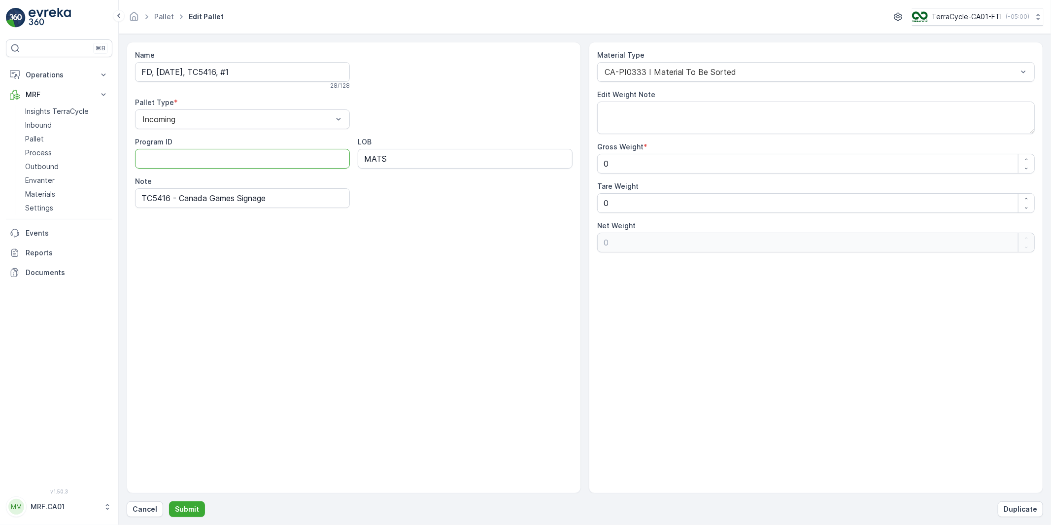
click at [200, 160] on ID "Program ID" at bounding box center [242, 159] width 215 height 20
paste ID "1048"
type ID "1048"
click at [166, 199] on input "TC5416 - Canada Games Signage" at bounding box center [242, 198] width 215 height 20
drag, startPoint x: 180, startPoint y: 201, endPoint x: 342, endPoint y: 198, distance: 161.7
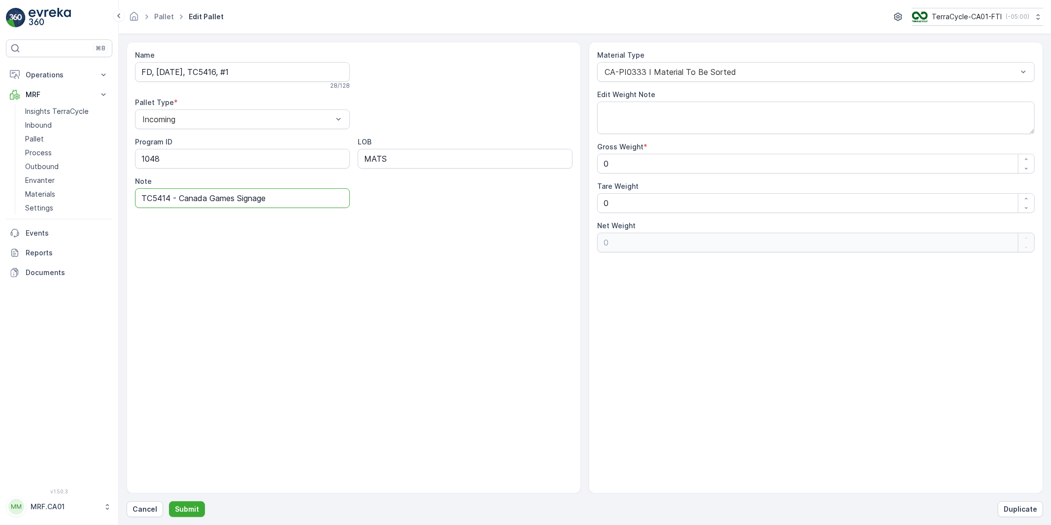
click at [342, 198] on input "TC5414 - Canada Games Signage" at bounding box center [242, 198] width 215 height 20
type input "TC5414 - Antech Royal Canin"
click at [235, 70] on input "FD, Sep 17, 2025, TC5416, #1" at bounding box center [242, 72] width 215 height 20
type input "FD, Sep 17, 2025, TC5414, #1"
click at [440, 101] on div "Name FD, Sep 17, 2025, TC5414, #1 This name is available 28 / 128 Pallet Type *…" at bounding box center [354, 130] width 438 height 160
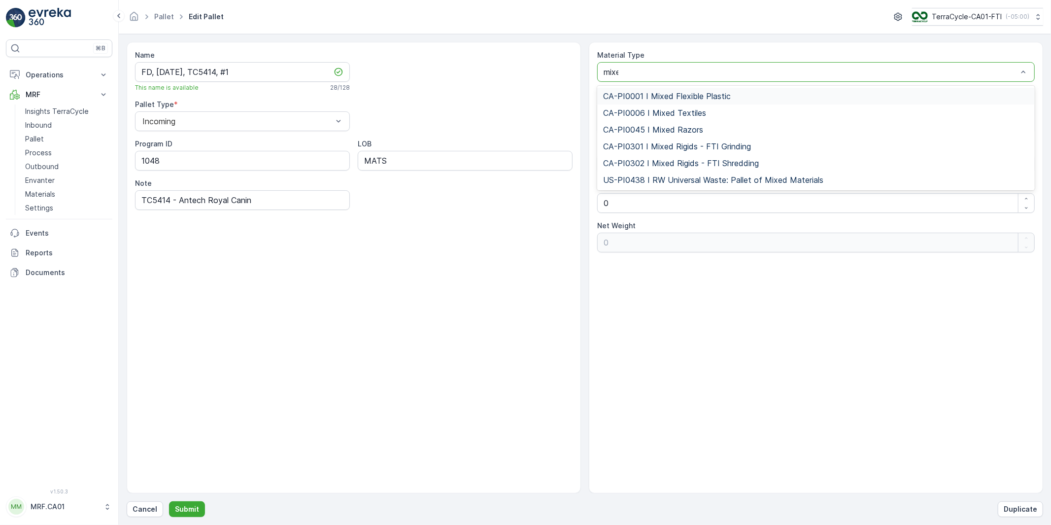
type input "mixed"
click at [679, 96] on span "CA-PI0001 I Mixed Flexible Plastic" at bounding box center [667, 96] width 128 height 9
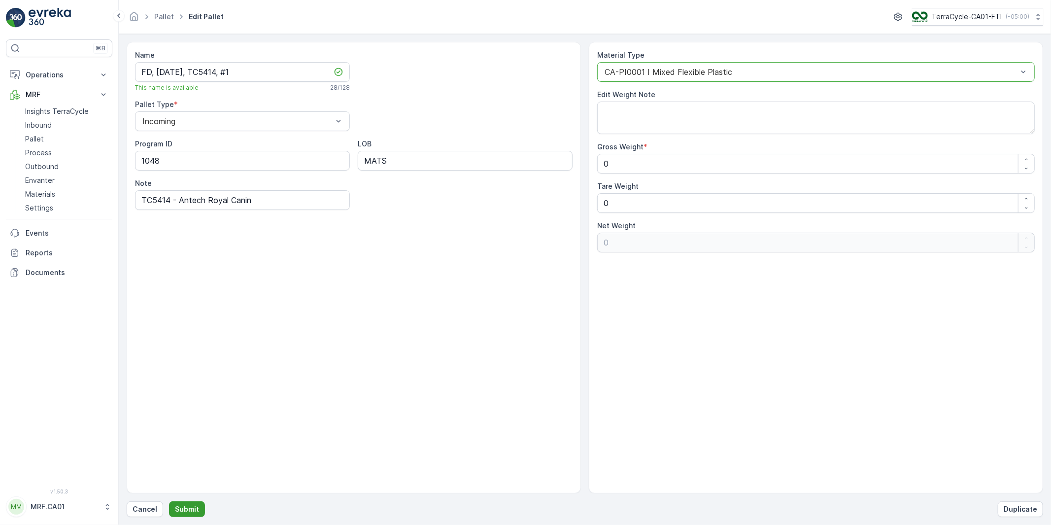
click at [183, 510] on p "Submit" at bounding box center [187, 509] width 24 height 10
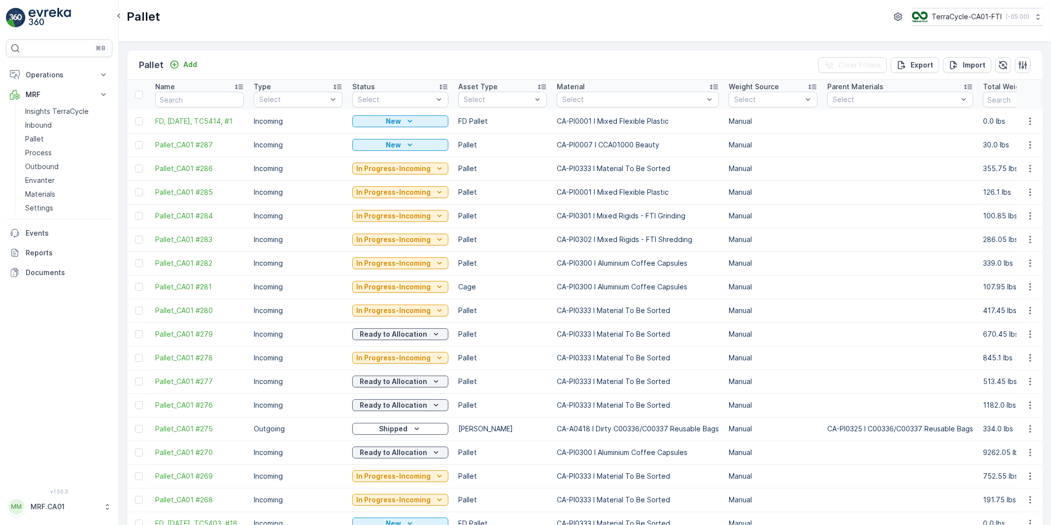
click at [270, 122] on p "Incoming" at bounding box center [298, 121] width 89 height 10
click at [104, 509] on icon at bounding box center [107, 507] width 10 height 10
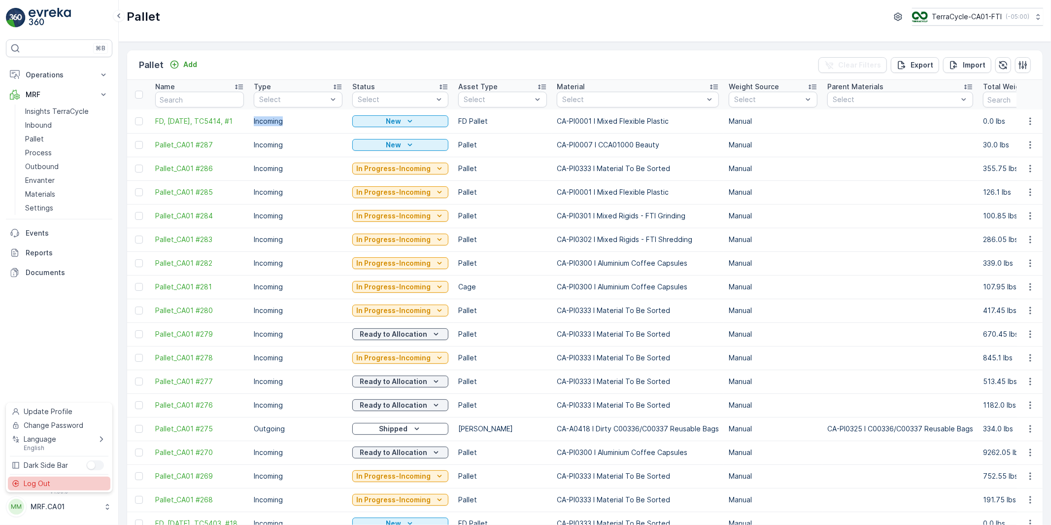
click at [43, 485] on span "Log Out" at bounding box center [37, 483] width 27 height 10
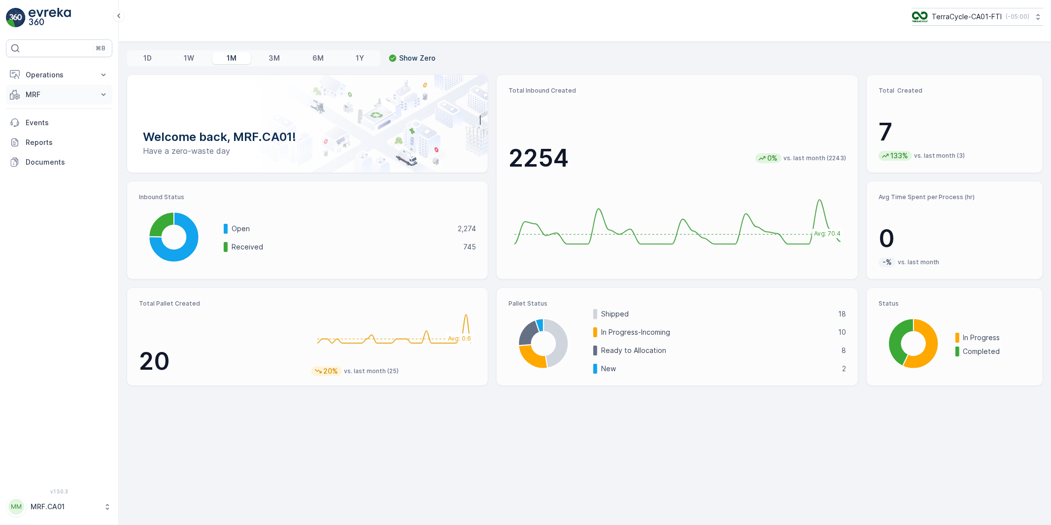
click at [36, 99] on p "MRF" at bounding box center [59, 95] width 67 height 10
click at [40, 140] on p "Pallet" at bounding box center [34, 139] width 19 height 10
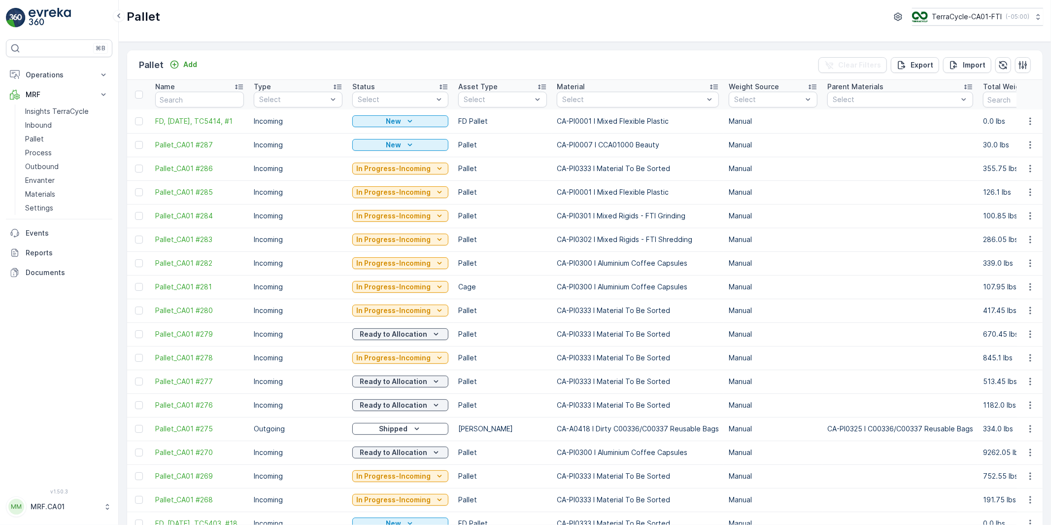
click at [102, 508] on icon at bounding box center [107, 507] width 10 height 10
click at [65, 480] on div "Log Out" at bounding box center [59, 484] width 102 height 14
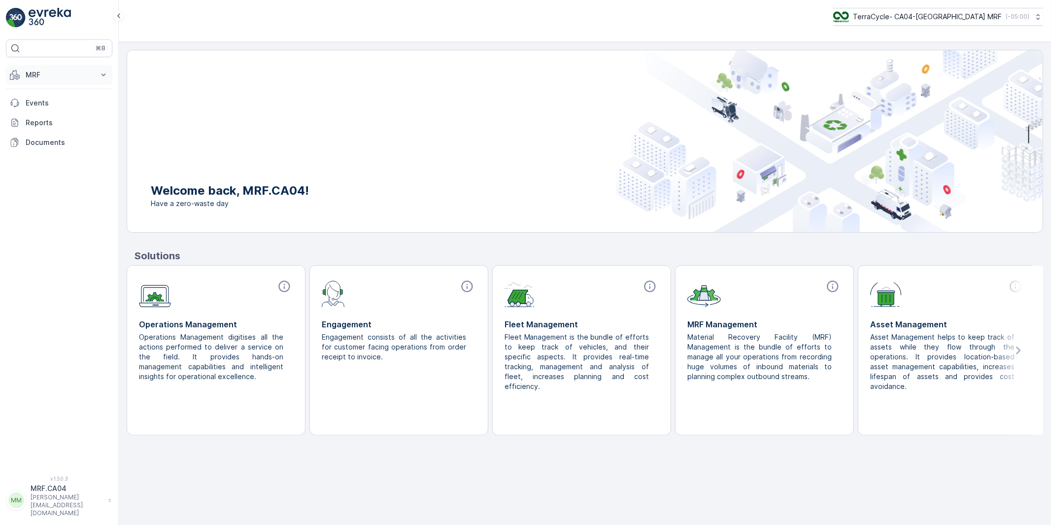
click at [28, 76] on p "MRF" at bounding box center [59, 75] width 67 height 10
click at [35, 131] on p "Process" at bounding box center [38, 133] width 27 height 10
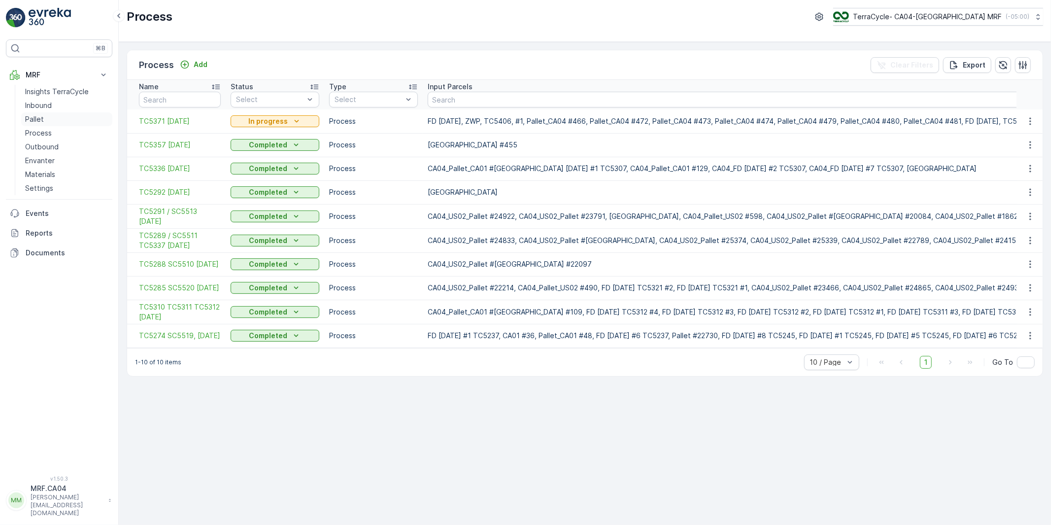
click at [34, 115] on p "Pallet" at bounding box center [34, 119] width 19 height 10
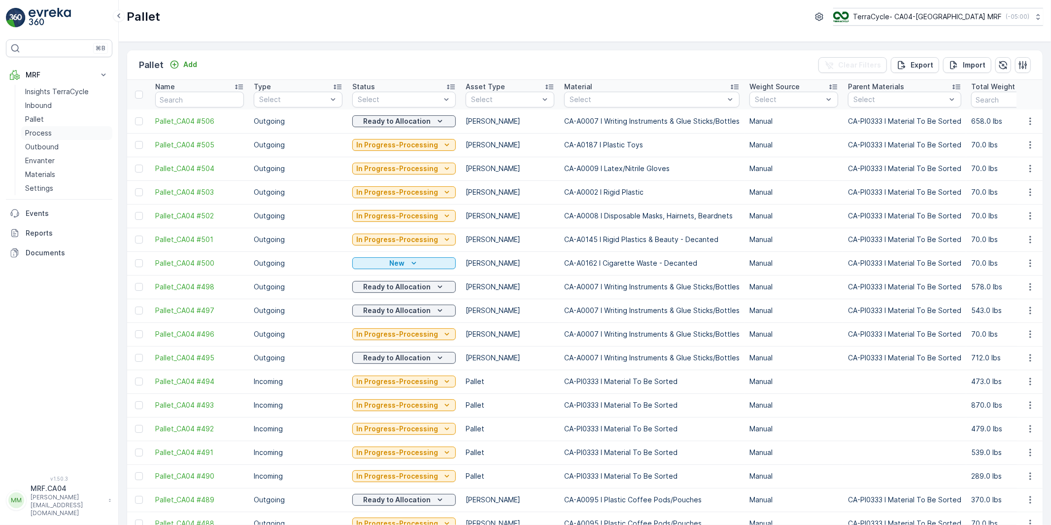
click at [42, 133] on p "Process" at bounding box center [38, 133] width 27 height 10
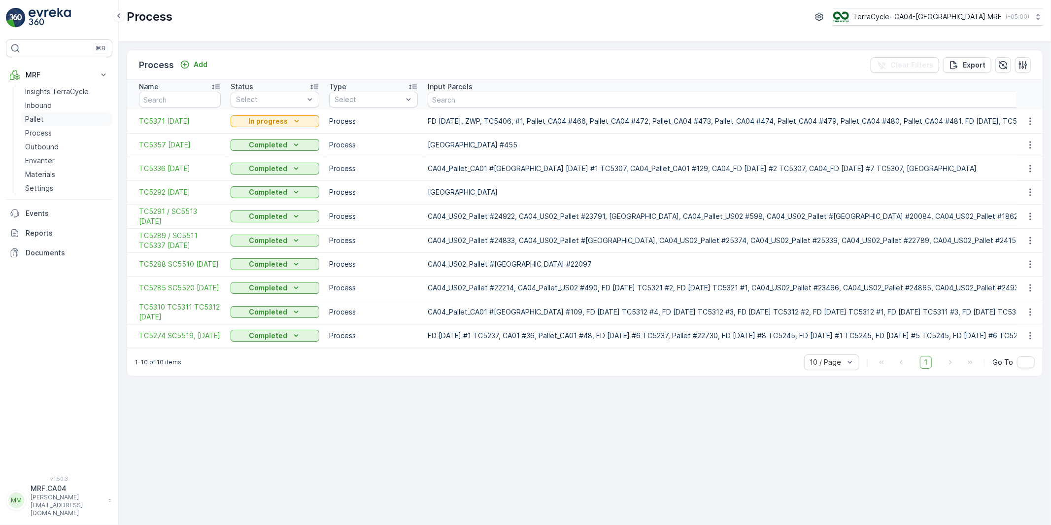
click at [35, 117] on p "Pallet" at bounding box center [34, 119] width 19 height 10
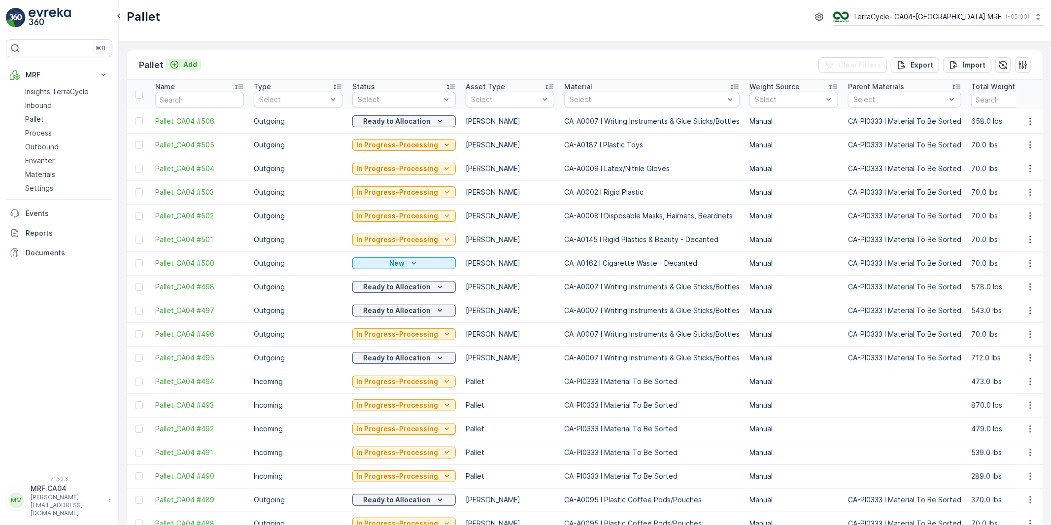
click at [189, 61] on p "Add" at bounding box center [190, 65] width 14 height 10
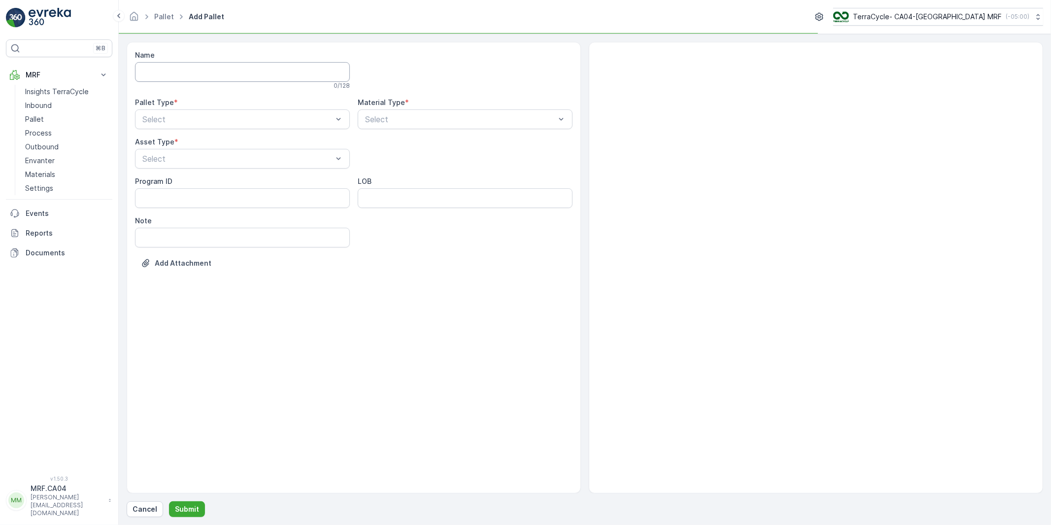
click at [202, 72] on input "Name" at bounding box center [242, 72] width 215 height 20
click at [224, 71] on input "FD [DATE], TC" at bounding box center [242, 72] width 215 height 20
type input "FD [DATE], TC5416, #1"
click at [238, 150] on div "Incoming" at bounding box center [242, 145] width 215 height 17
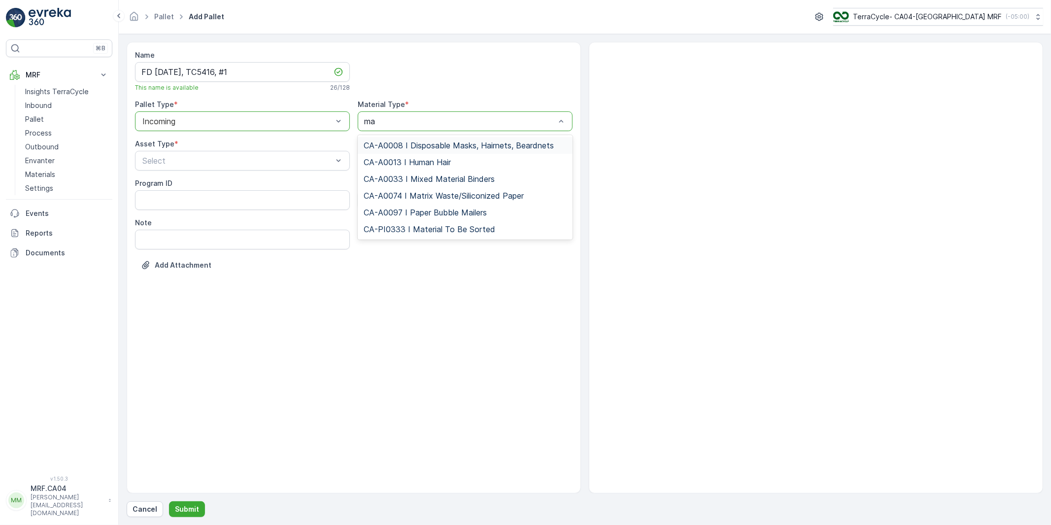
type input "mat"
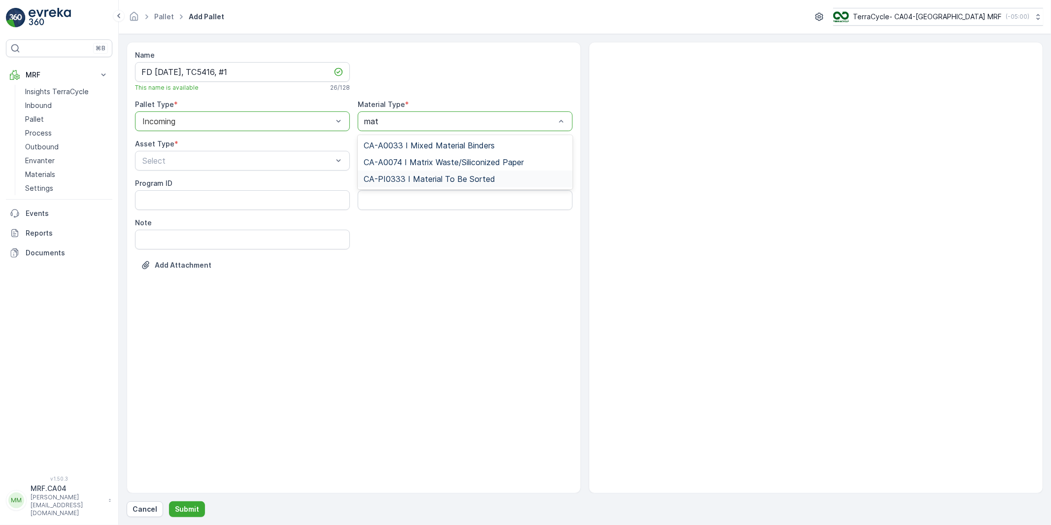
click at [441, 176] on span "CA-PI0333 I Material To Be Sorted" at bounding box center [430, 178] width 132 height 9
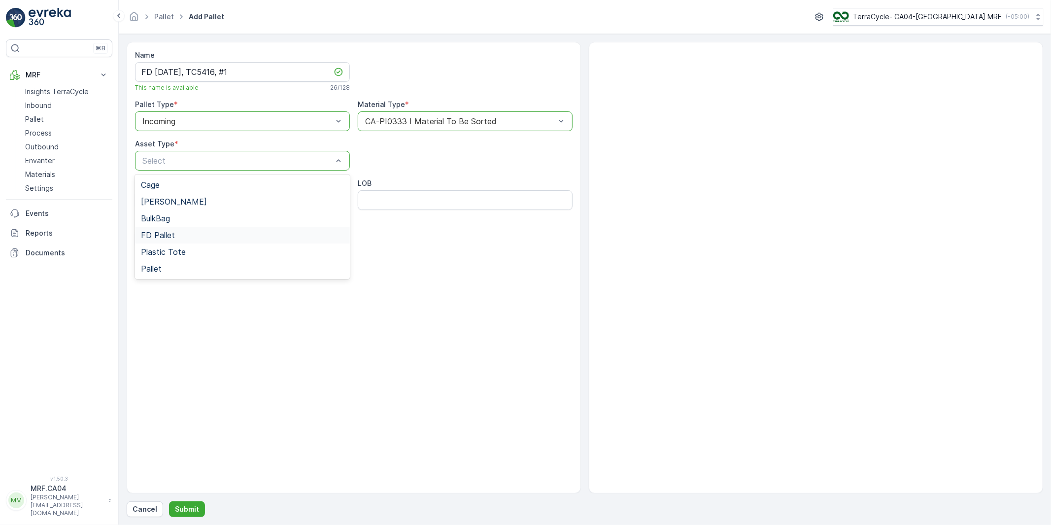
click at [170, 234] on span "FD Pallet" at bounding box center [158, 235] width 34 height 9
click at [387, 200] on input "LOB" at bounding box center [465, 200] width 215 height 20
type input "MATS"
drag, startPoint x: 171, startPoint y: 241, endPoint x: 175, endPoint y: 240, distance: 5.0
click at [171, 241] on input "Note" at bounding box center [242, 240] width 215 height 20
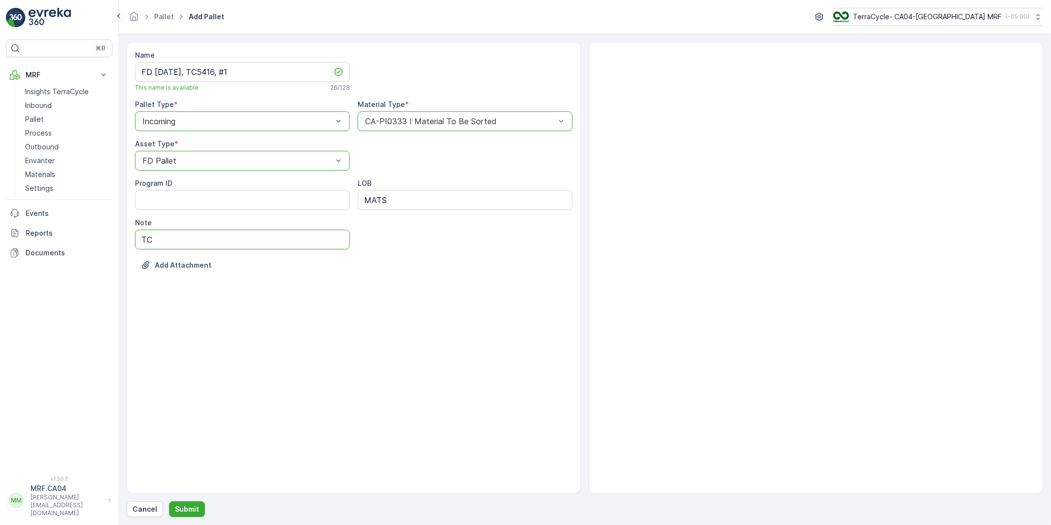
type input "T"
type input "Canada Games Signage"
click at [179, 511] on p "Submit" at bounding box center [187, 509] width 24 height 10
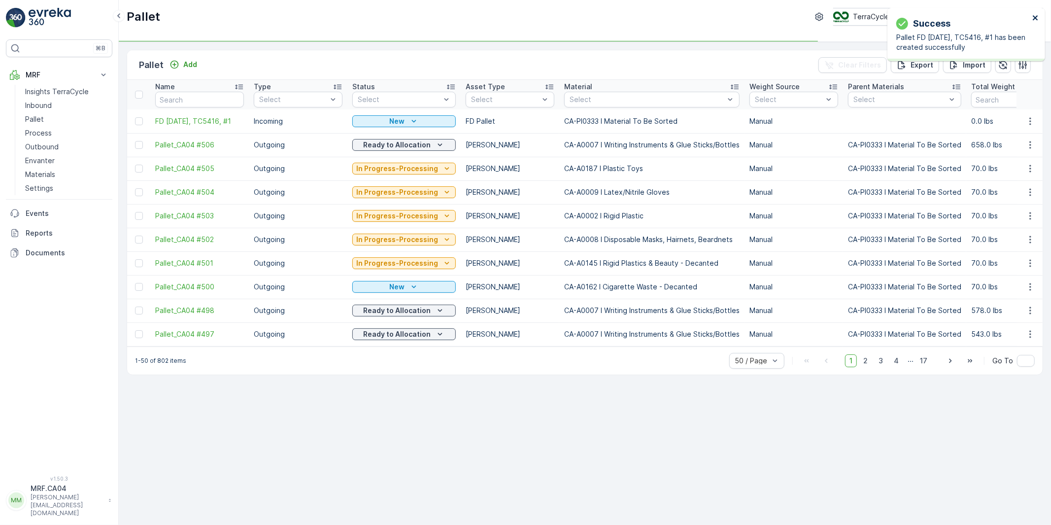
click at [1035, 17] on icon "close" at bounding box center [1035, 17] width 5 height 5
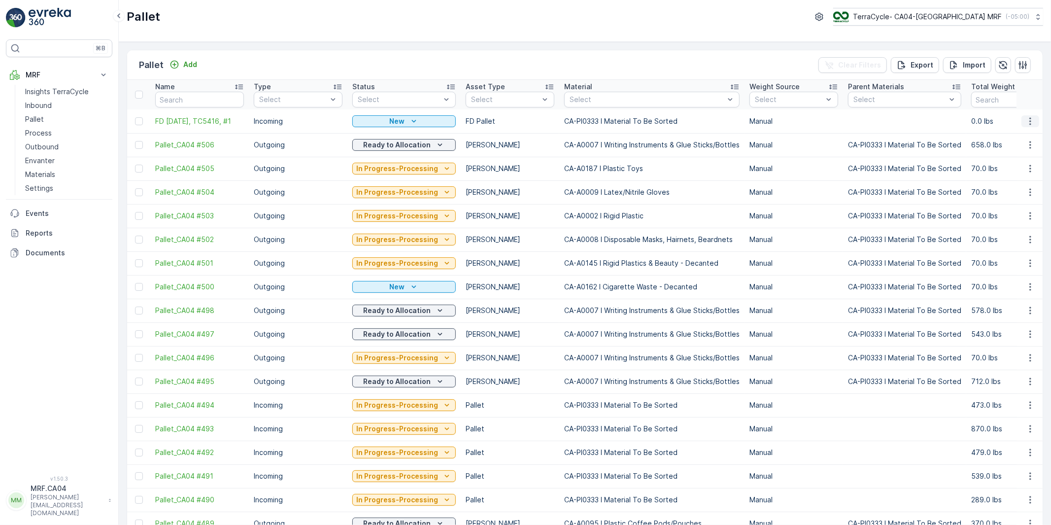
click at [1029, 118] on icon "button" at bounding box center [1030, 121] width 10 height 10
click at [1008, 164] on span "Duplicate Pallet" at bounding box center [1016, 164] width 52 height 10
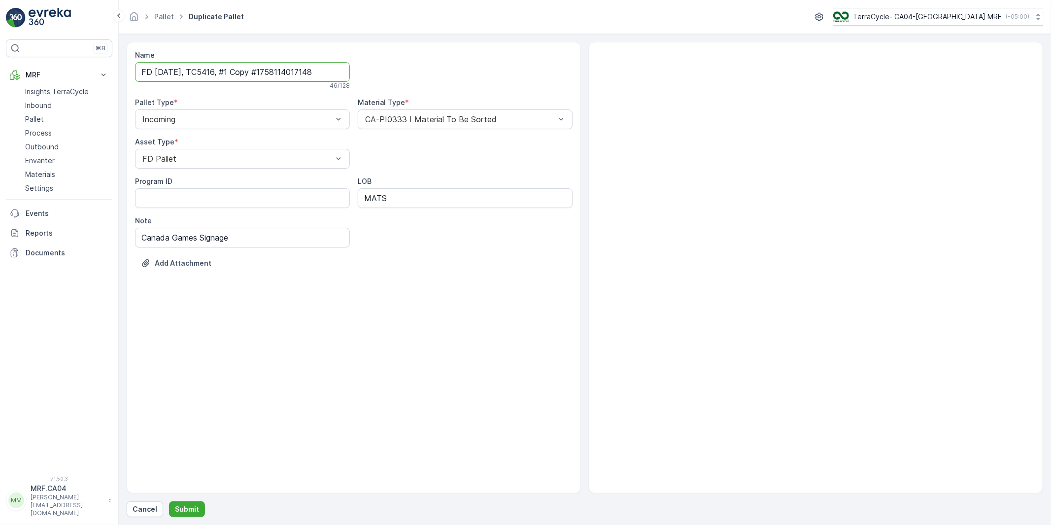
drag, startPoint x: 244, startPoint y: 73, endPoint x: 414, endPoint y: 71, distance: 169.5
click at [414, 70] on div "Name FD [DATE], TC5416, #1 Copy #1758114017148 46 / 128 Pallet Type * Incoming …" at bounding box center [354, 166] width 438 height 233
type input "FD [DATE], TC5416, #2"
click at [194, 508] on p "Submit" at bounding box center [187, 509] width 24 height 10
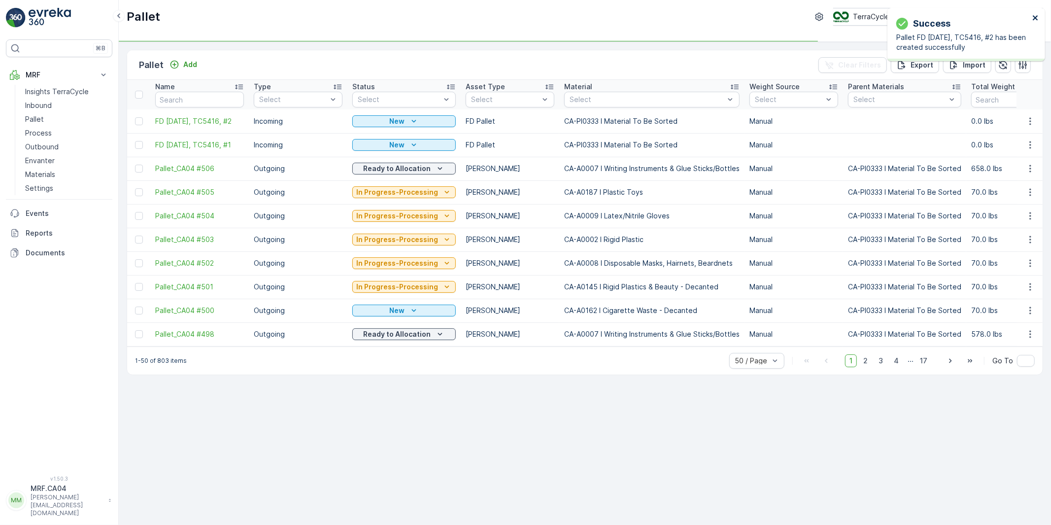
click at [1032, 18] on icon "close" at bounding box center [1035, 18] width 7 height 8
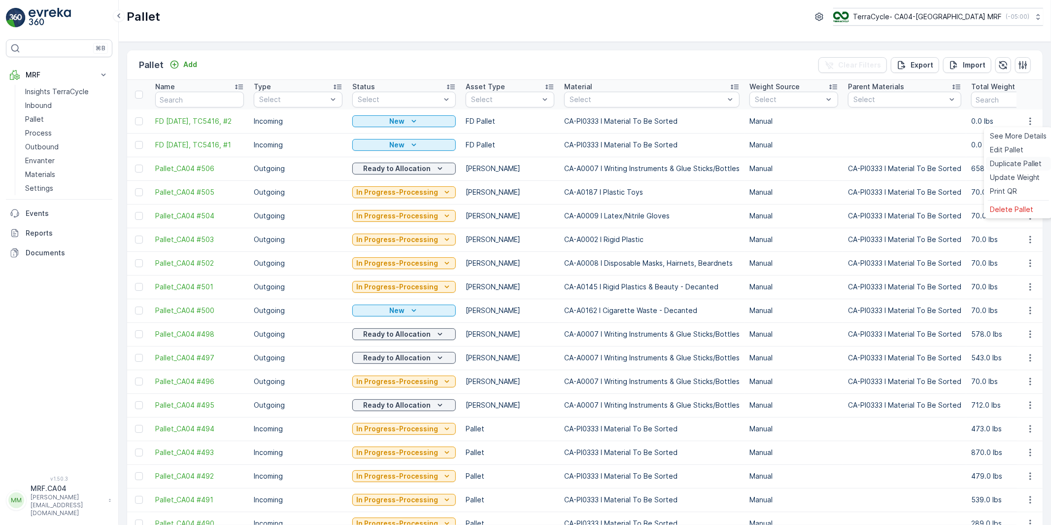
click at [1012, 162] on span "Duplicate Pallet" at bounding box center [1016, 164] width 52 height 10
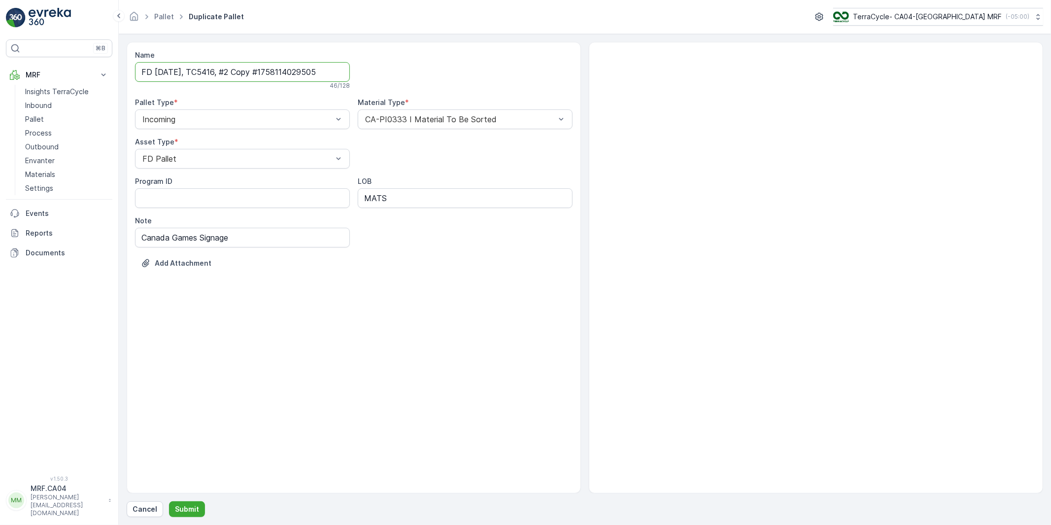
drag, startPoint x: 242, startPoint y: 72, endPoint x: 362, endPoint y: 72, distance: 119.7
click at [362, 72] on div "Name FD [DATE], TC5416, #2 Copy #1758114029505 46 / 128 Pallet Type * Incoming …" at bounding box center [354, 166] width 438 height 233
type input "FD [DATE], TC5416, #3"
click at [169, 501] on button "Submit" at bounding box center [187, 509] width 36 height 16
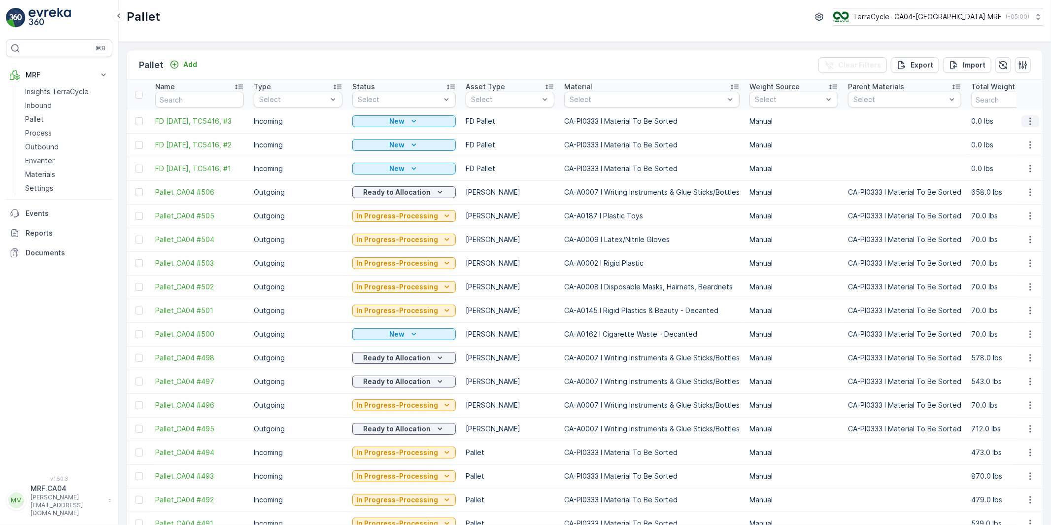
click at [1025, 120] on icon "button" at bounding box center [1030, 121] width 10 height 10
click at [1004, 163] on span "Duplicate Pallet" at bounding box center [1016, 164] width 52 height 10
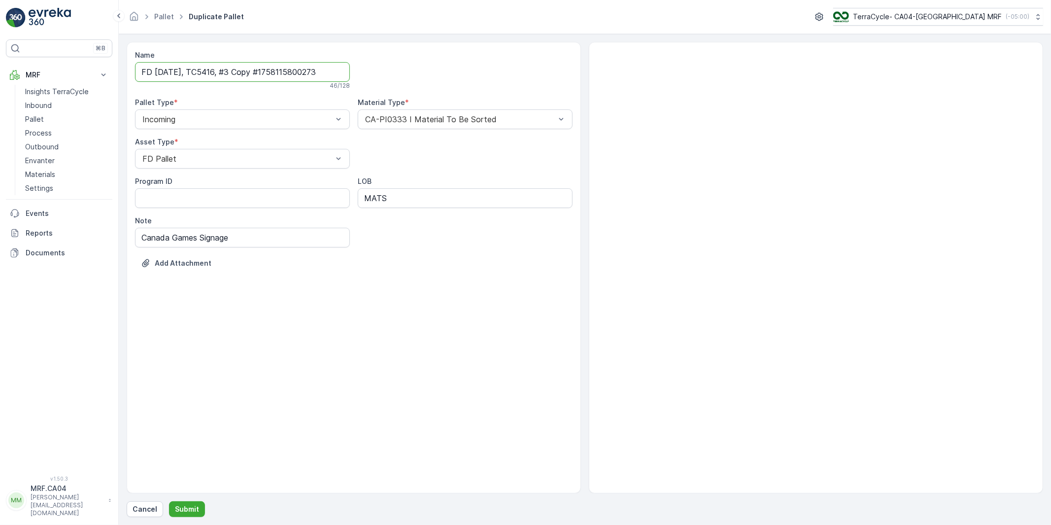
drag, startPoint x: 244, startPoint y: 73, endPoint x: 396, endPoint y: 64, distance: 152.5
click at [396, 64] on div "Name FD [DATE], TC5416, #3 Copy #1758115800273 46 / 128 Pallet Type * Incoming …" at bounding box center [354, 166] width 438 height 233
type input "FD [DATE], TC5416, #4"
click at [408, 292] on div "Name FD [DATE], TC5416, #4 26 / 128 Pallet Type * Incoming Material Type * CA-P…" at bounding box center [354, 267] width 454 height 451
click at [194, 510] on p "Submit" at bounding box center [187, 509] width 24 height 10
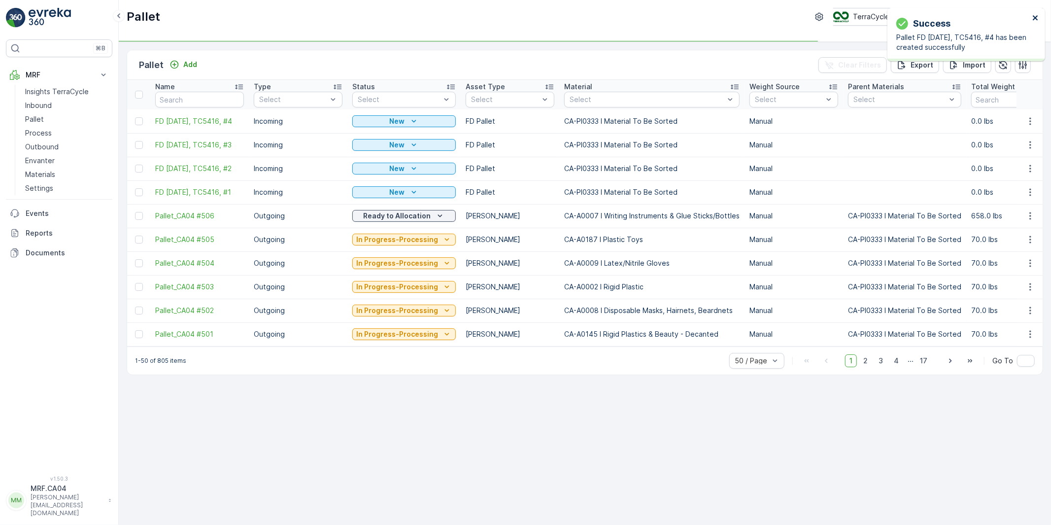
click at [1036, 17] on icon "close" at bounding box center [1035, 17] width 5 height 5
click at [1031, 121] on icon "button" at bounding box center [1030, 121] width 10 height 10
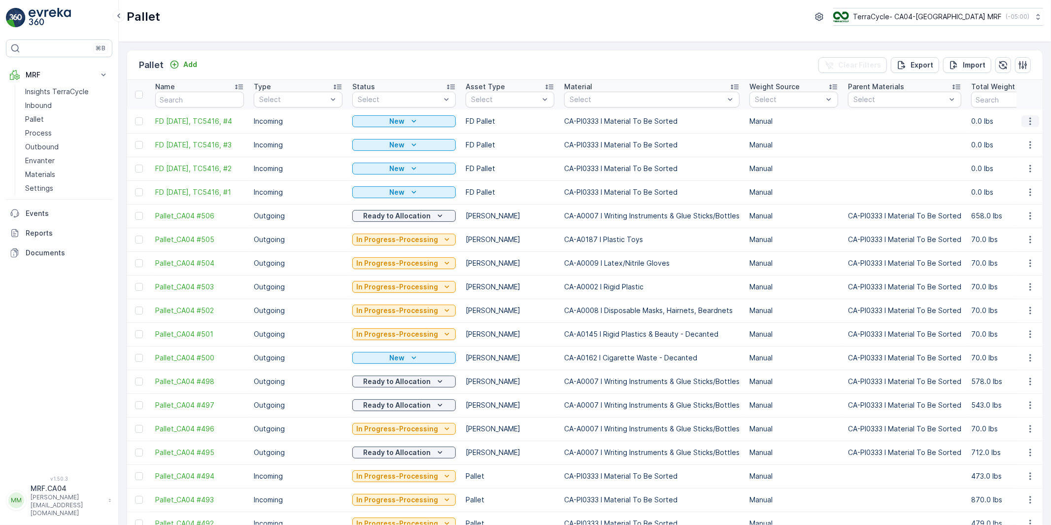
click at [1027, 123] on icon "button" at bounding box center [1030, 121] width 10 height 10
click at [1016, 160] on span "Duplicate Pallet" at bounding box center [1016, 164] width 52 height 10
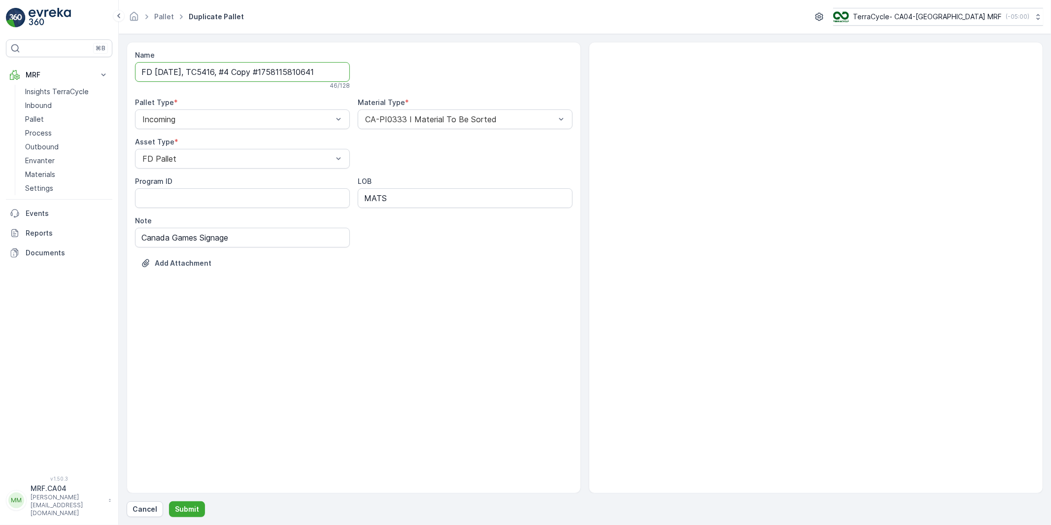
drag, startPoint x: 247, startPoint y: 72, endPoint x: 427, endPoint y: 70, distance: 179.4
click at [427, 70] on div "Name FD [DATE], TC5416, #4 Copy #1758115810641 46 / 128 Pallet Type * Incoming …" at bounding box center [354, 166] width 438 height 233
type input "FD [DATE], TC5416, #5"
click at [180, 509] on p "Submit" at bounding box center [187, 509] width 24 height 10
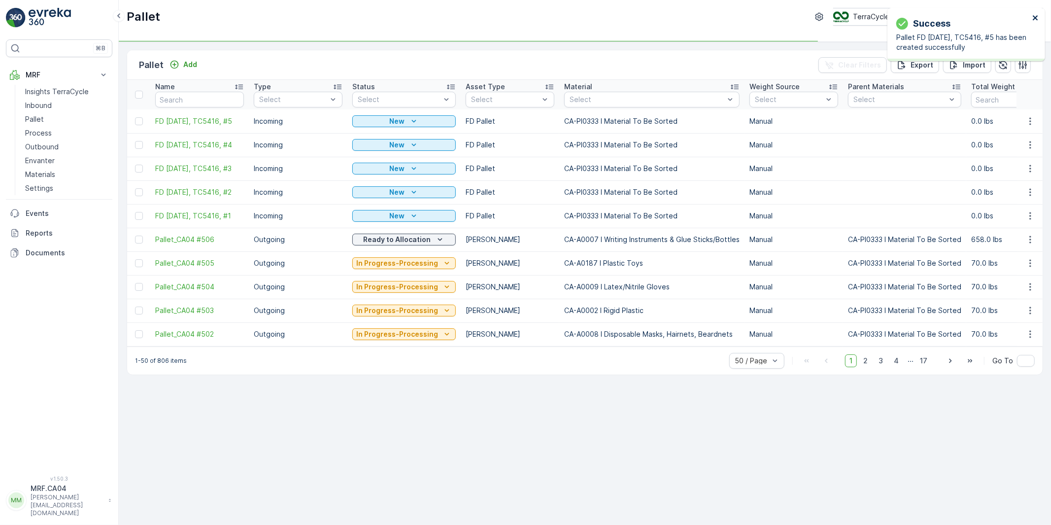
click at [1036, 17] on icon "close" at bounding box center [1035, 17] width 5 height 5
click at [1033, 121] on icon "button" at bounding box center [1030, 121] width 10 height 10
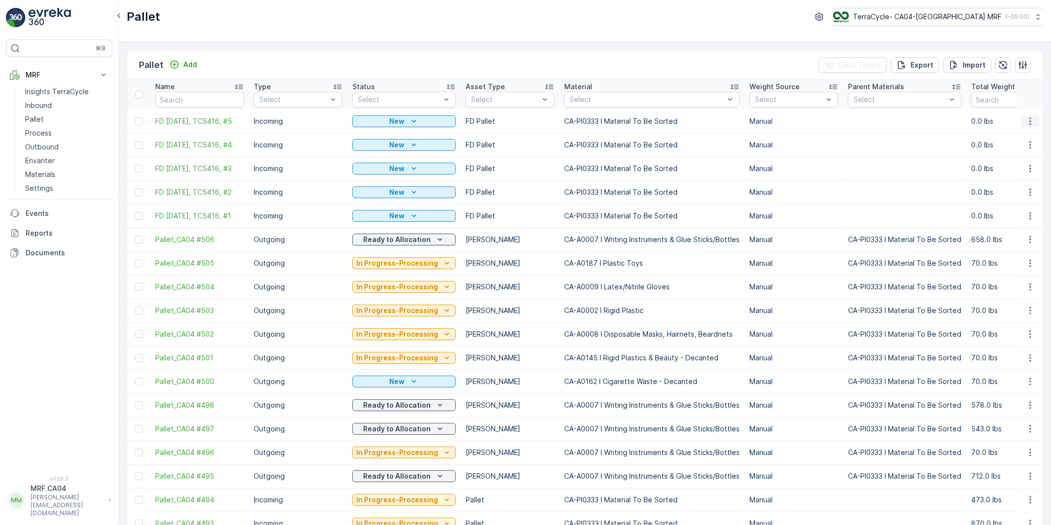
click at [1025, 122] on icon "button" at bounding box center [1030, 121] width 10 height 10
click at [1006, 164] on span "Duplicate Pallet" at bounding box center [1016, 164] width 52 height 10
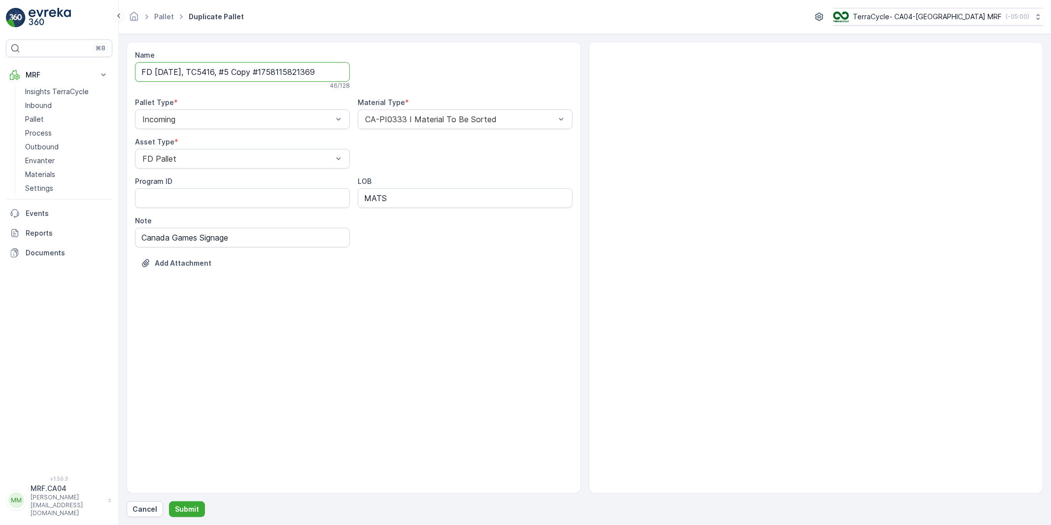
drag, startPoint x: 243, startPoint y: 74, endPoint x: 386, endPoint y: 103, distance: 146.4
click at [386, 90] on div "Name FD [DATE], TC5416, #5 Copy #1758115821369 46 / 128 Pallet Type * Incoming …" at bounding box center [354, 166] width 438 height 233
type input "FD [DATE], TC5416, #6"
click at [186, 506] on p "Submit" at bounding box center [187, 509] width 24 height 10
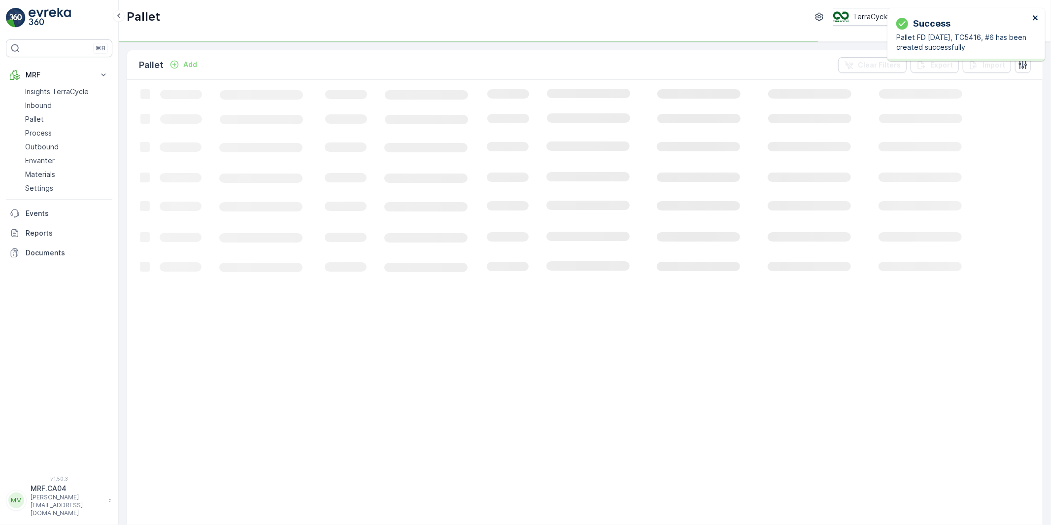
click at [1035, 17] on icon "close" at bounding box center [1035, 17] width 5 height 5
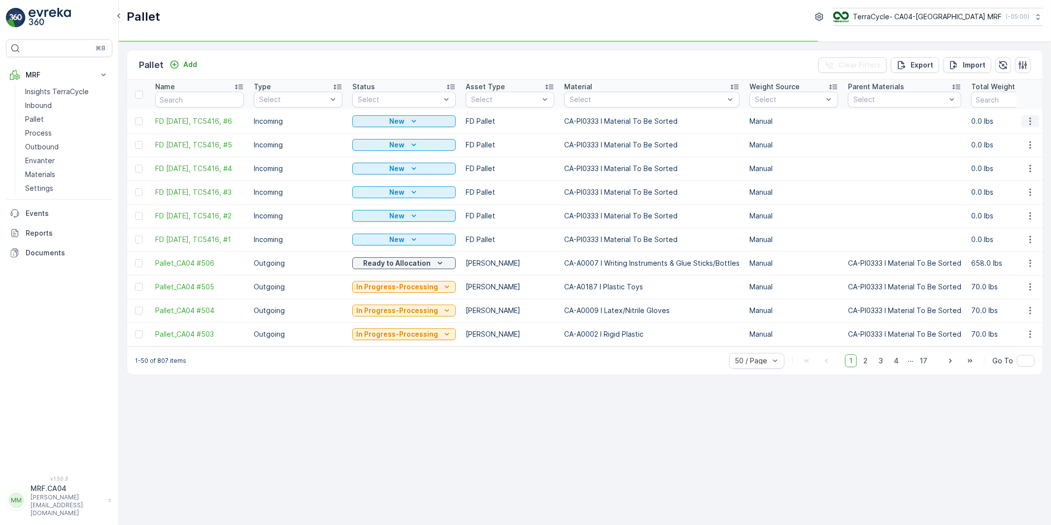
click at [1029, 119] on icon "button" at bounding box center [1030, 121] width 10 height 10
click at [1012, 164] on span "Duplicate Pallet" at bounding box center [1016, 164] width 52 height 10
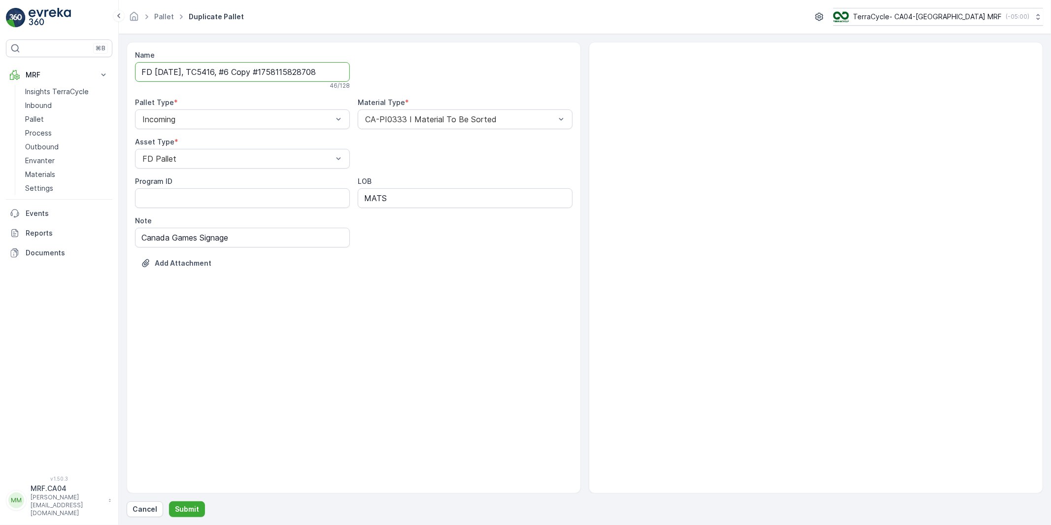
drag, startPoint x: 242, startPoint y: 71, endPoint x: 445, endPoint y: 227, distance: 255.6
click at [461, 131] on div "Name FD [DATE], TC5416, #6 Copy #1758115828708 46 / 128 Pallet Type * Incoming …" at bounding box center [354, 166] width 438 height 233
type input "FD [DATE], TC5416, #7"
click at [190, 505] on p "Submit" at bounding box center [187, 509] width 24 height 10
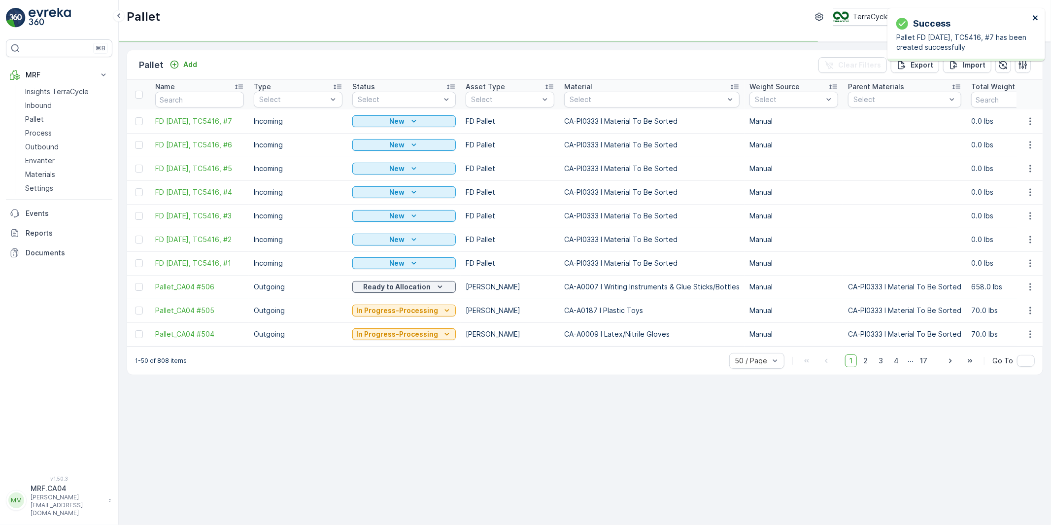
click at [1036, 18] on icon "close" at bounding box center [1035, 17] width 5 height 5
click at [1030, 120] on icon "button" at bounding box center [1030, 121] width 10 height 10
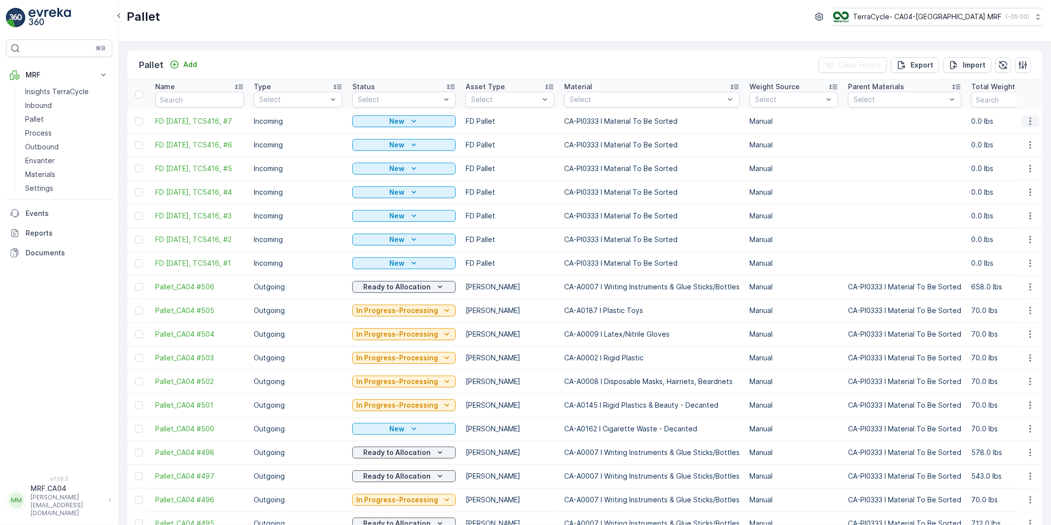
click at [1030, 122] on icon "button" at bounding box center [1030, 121] width 10 height 10
click at [1013, 176] on span "Update Weight" at bounding box center [1015, 177] width 50 height 10
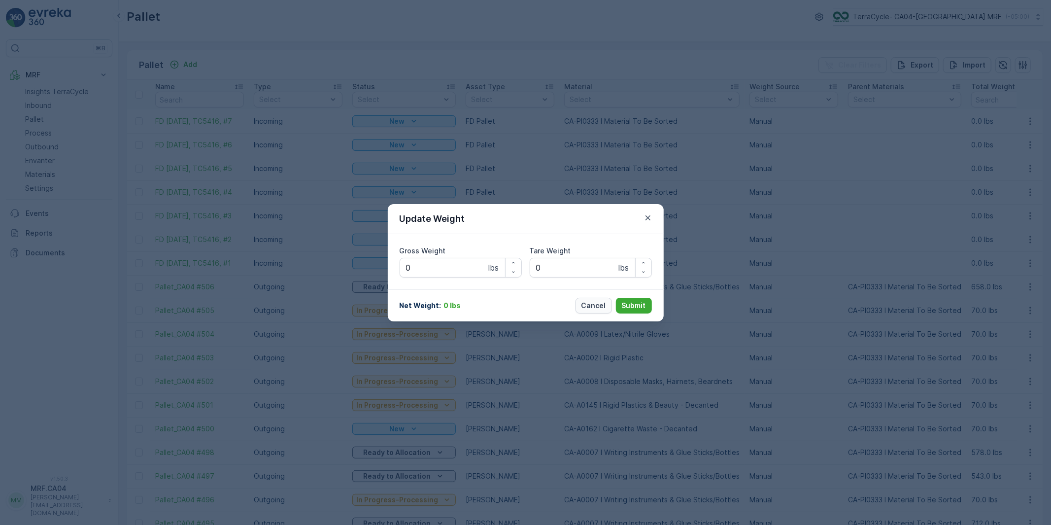
click at [588, 305] on p "Cancel" at bounding box center [593, 306] width 25 height 10
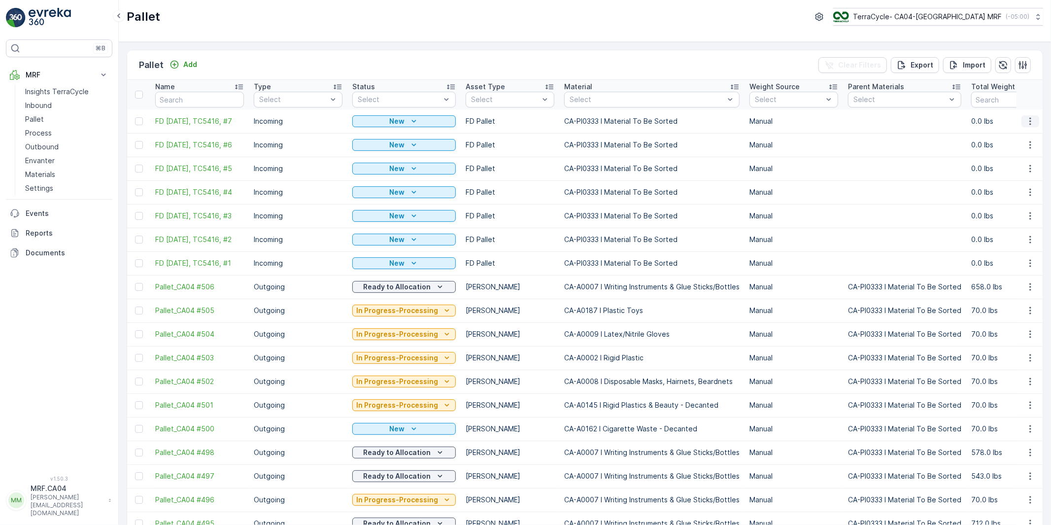
click at [1029, 118] on icon "button" at bounding box center [1029, 120] width 1 height 7
click at [1008, 165] on span "Duplicate Pallet" at bounding box center [1016, 164] width 52 height 10
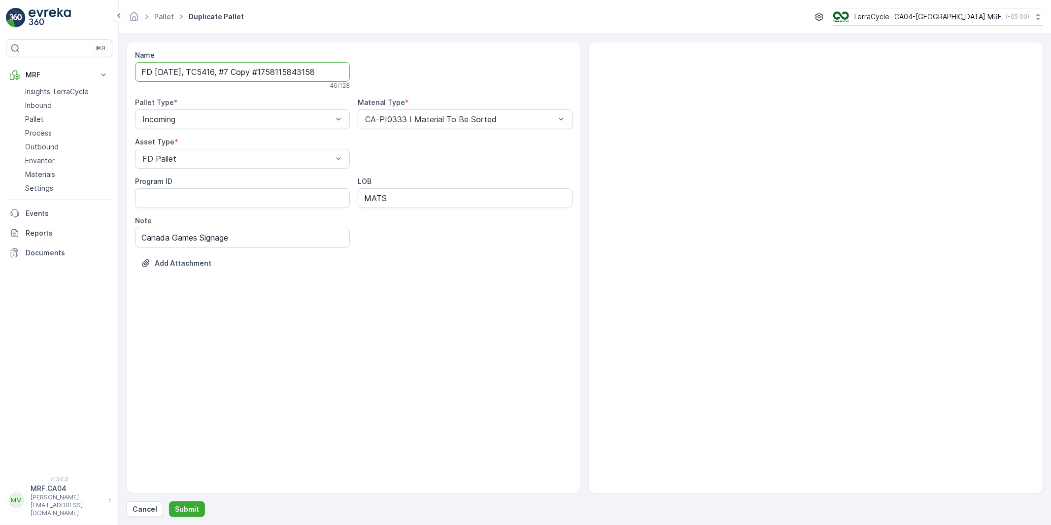
drag, startPoint x: 242, startPoint y: 72, endPoint x: 393, endPoint y: 146, distance: 167.5
click at [401, 72] on div "Name FD [DATE], TC5416, #7 Copy #1758115843158 46 / 128 Pallet Type * Incoming …" at bounding box center [354, 166] width 438 height 233
type input "FD [DATE], TC5416, #8"
click at [190, 510] on p "Submit" at bounding box center [187, 509] width 24 height 10
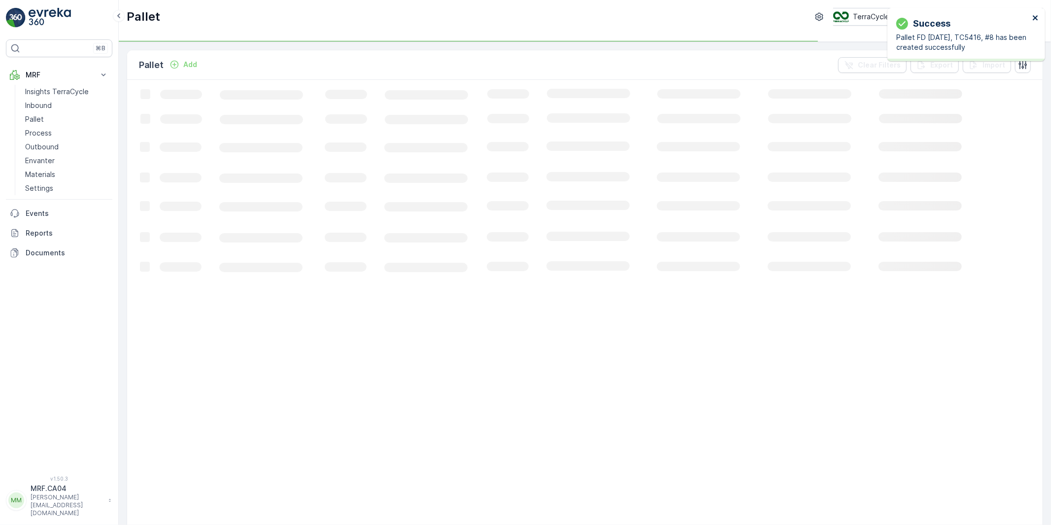
click at [1035, 14] on icon "close" at bounding box center [1035, 18] width 7 height 8
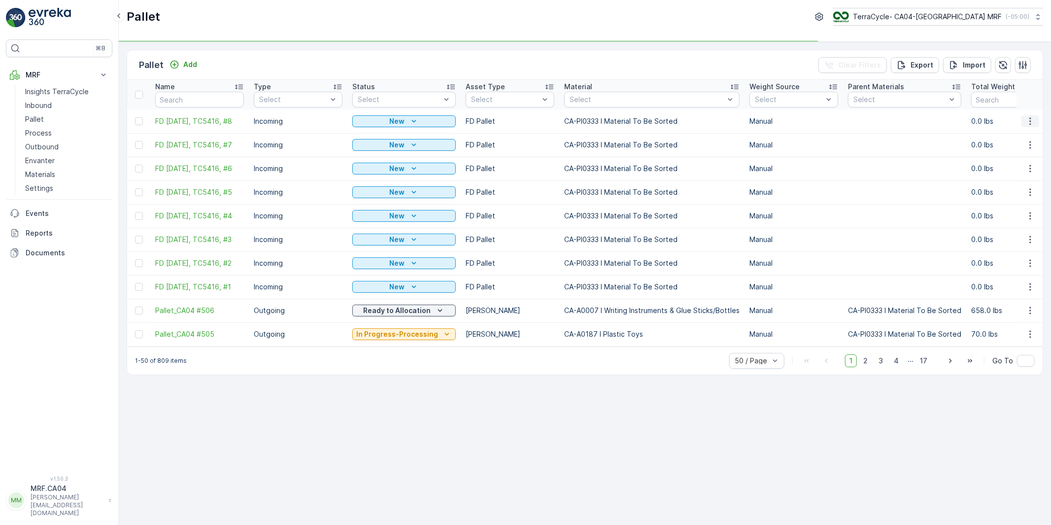
click at [1029, 118] on icon "button" at bounding box center [1030, 121] width 10 height 10
click at [1010, 162] on td "0.0 lbs" at bounding box center [1015, 169] width 99 height 24
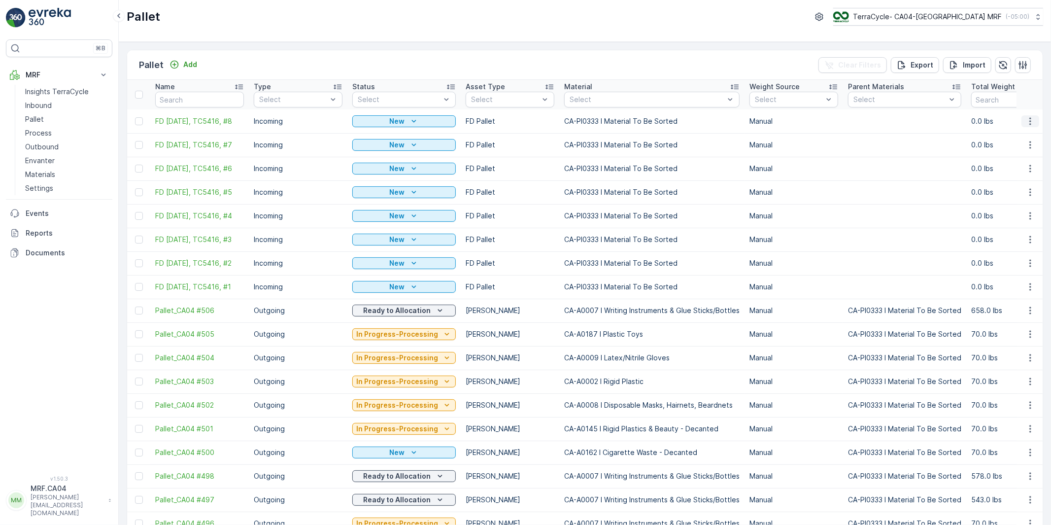
click at [1028, 120] on icon "button" at bounding box center [1030, 121] width 10 height 10
click at [1013, 163] on span "Duplicate Pallet" at bounding box center [1016, 164] width 52 height 10
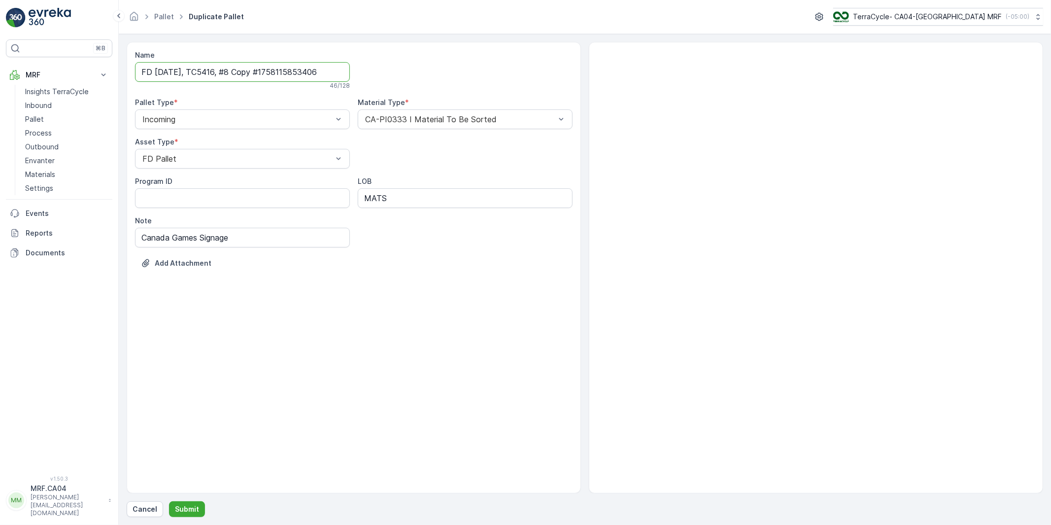
drag, startPoint x: 242, startPoint y: 73, endPoint x: 435, endPoint y: 89, distance: 193.9
click at [443, 65] on div "Name FD [DATE], TC5416, #8 Copy #1758115853406 46 / 128 Pallet Type * Incoming …" at bounding box center [354, 166] width 438 height 233
type input "FD [DATE], TC5416, #9"
click at [190, 511] on p "Submit" at bounding box center [187, 509] width 24 height 10
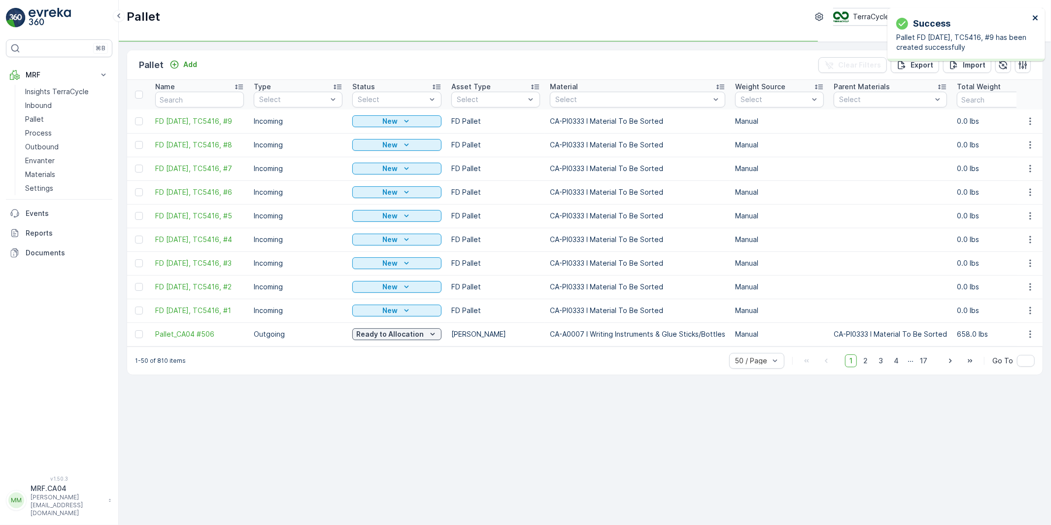
click at [1036, 15] on icon "close" at bounding box center [1035, 18] width 7 height 8
click at [1031, 123] on icon "button" at bounding box center [1030, 121] width 10 height 10
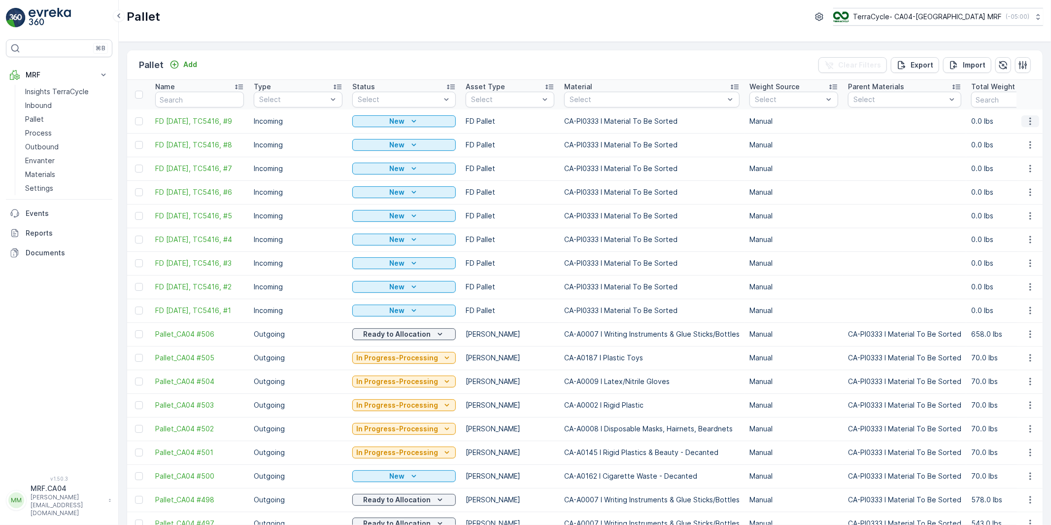
click at [1026, 122] on icon "button" at bounding box center [1030, 121] width 10 height 10
click at [1004, 164] on span "Duplicate Pallet" at bounding box center [1016, 164] width 52 height 10
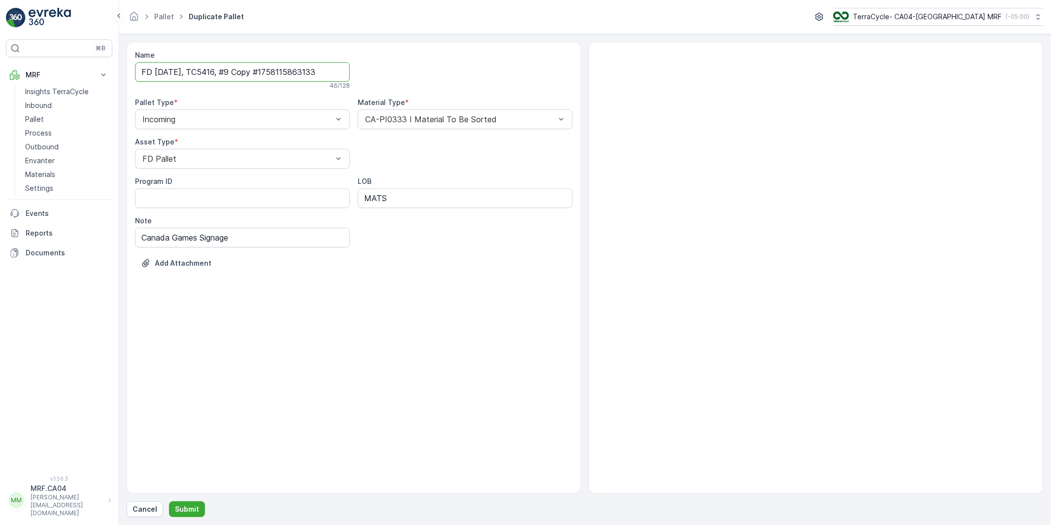
drag, startPoint x: 244, startPoint y: 74, endPoint x: 422, endPoint y: 54, distance: 179.0
click at [422, 54] on div "Name FD [DATE], TC5416, #9 Copy #1758115863133 46 / 128 Pallet Type * Incoming …" at bounding box center [354, 166] width 438 height 233
type input "FD [DATE], TC5416, #10"
click at [188, 506] on p "Submit" at bounding box center [187, 509] width 24 height 10
